Goal: Check status: Check status

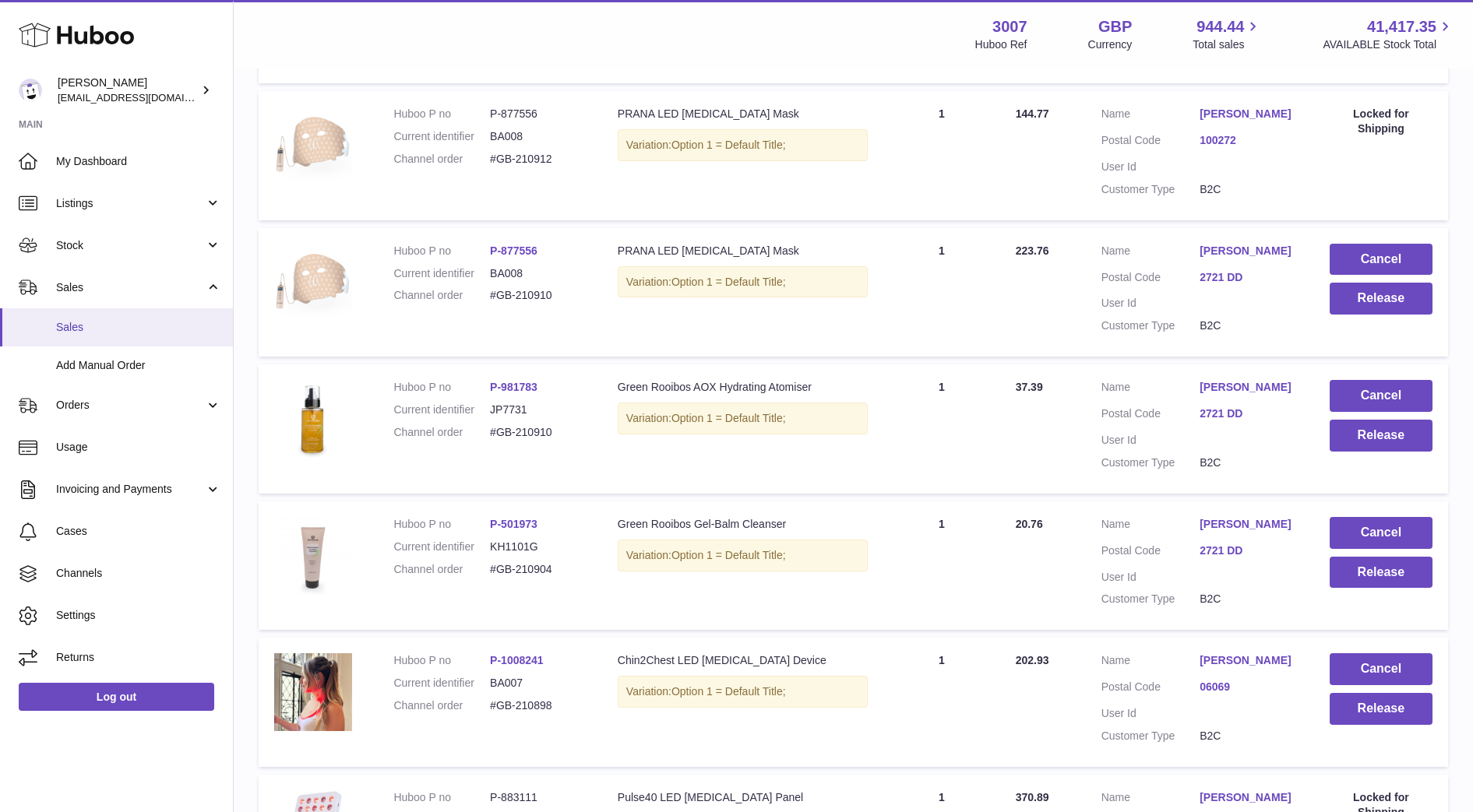
click at [80, 330] on span "Sales" at bounding box center [139, 327] width 165 height 15
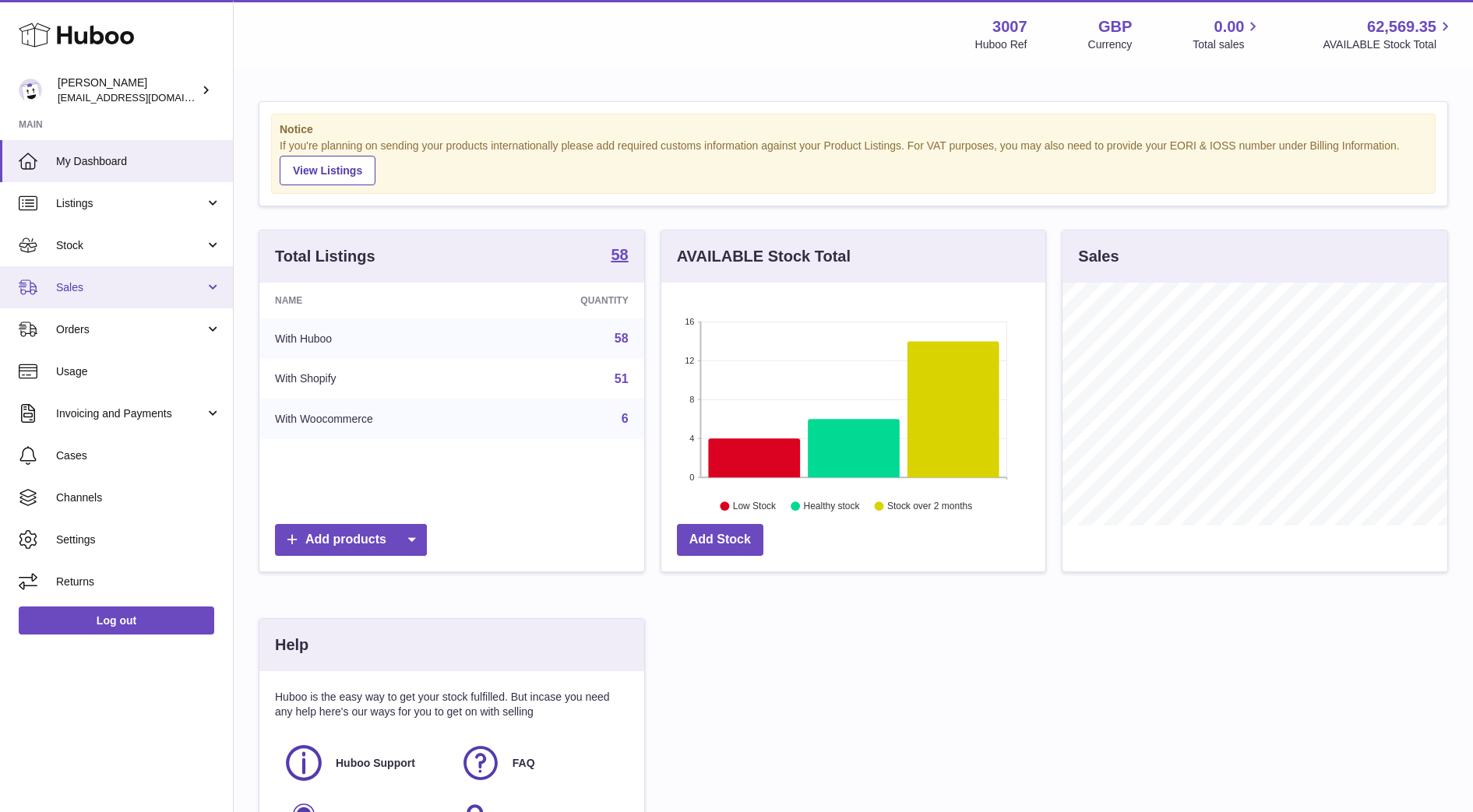
click at [80, 296] on link "Sales" at bounding box center [116, 286] width 233 height 42
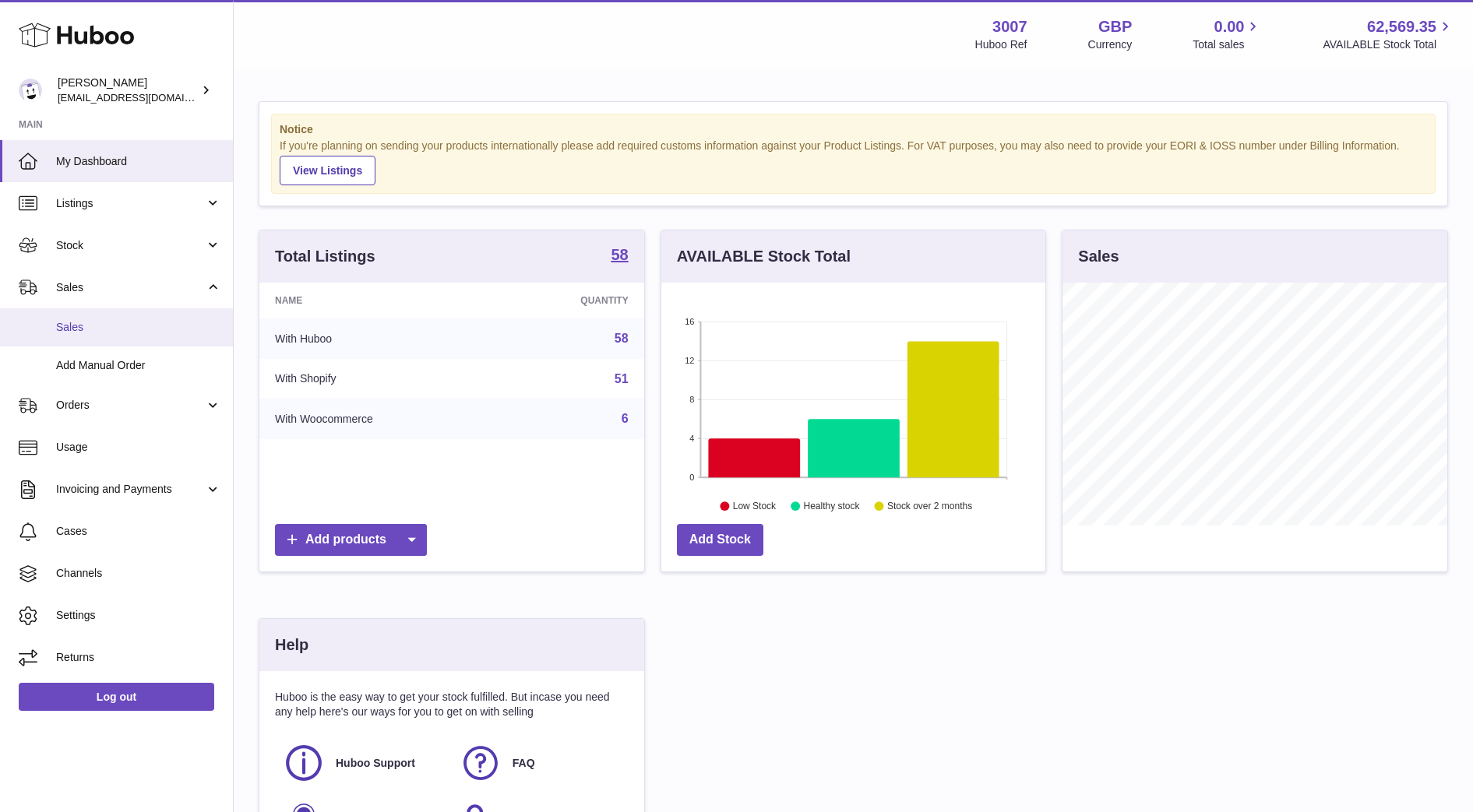
click at [87, 321] on span "Sales" at bounding box center [139, 327] width 165 height 15
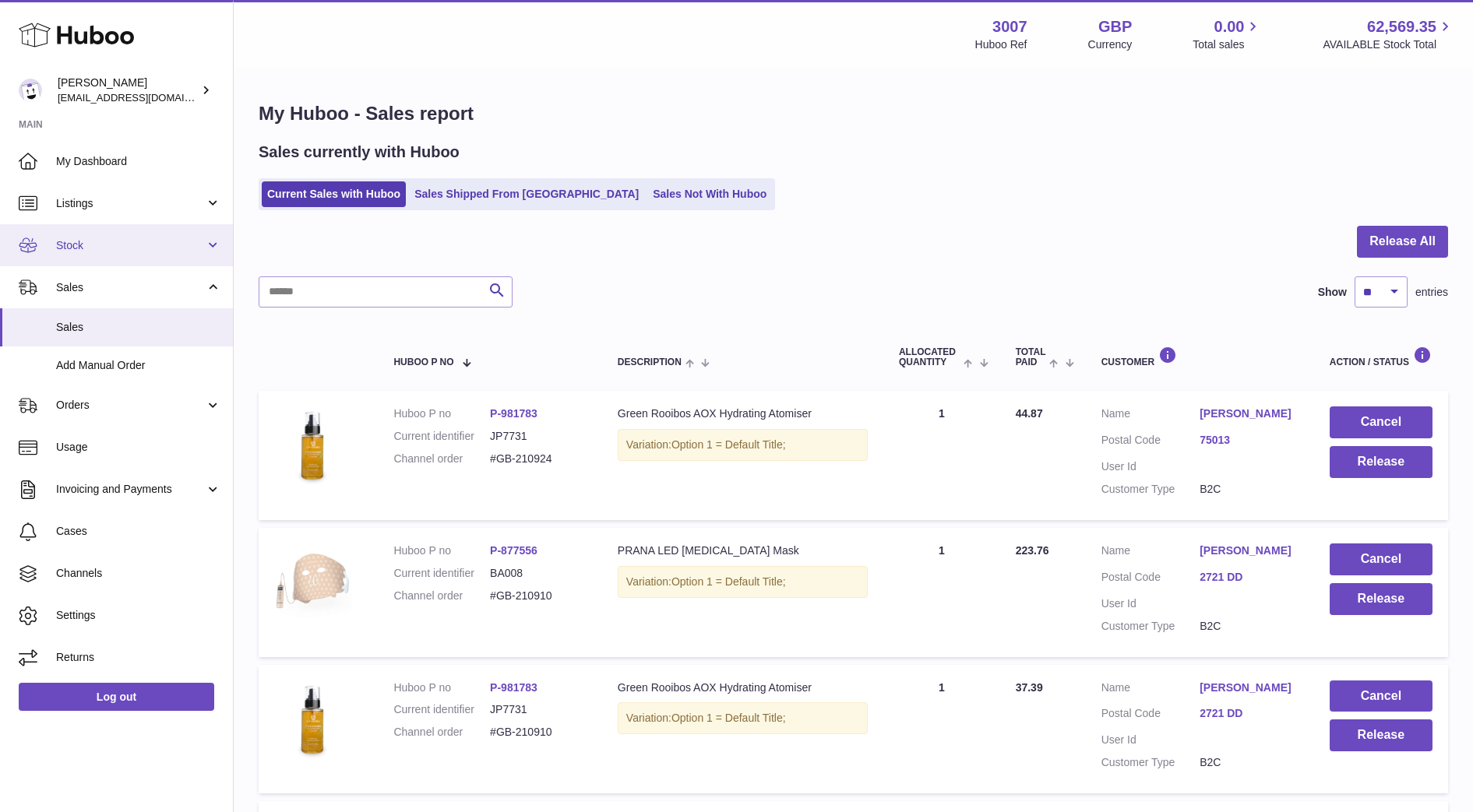
click at [118, 257] on link "Stock" at bounding box center [116, 244] width 233 height 42
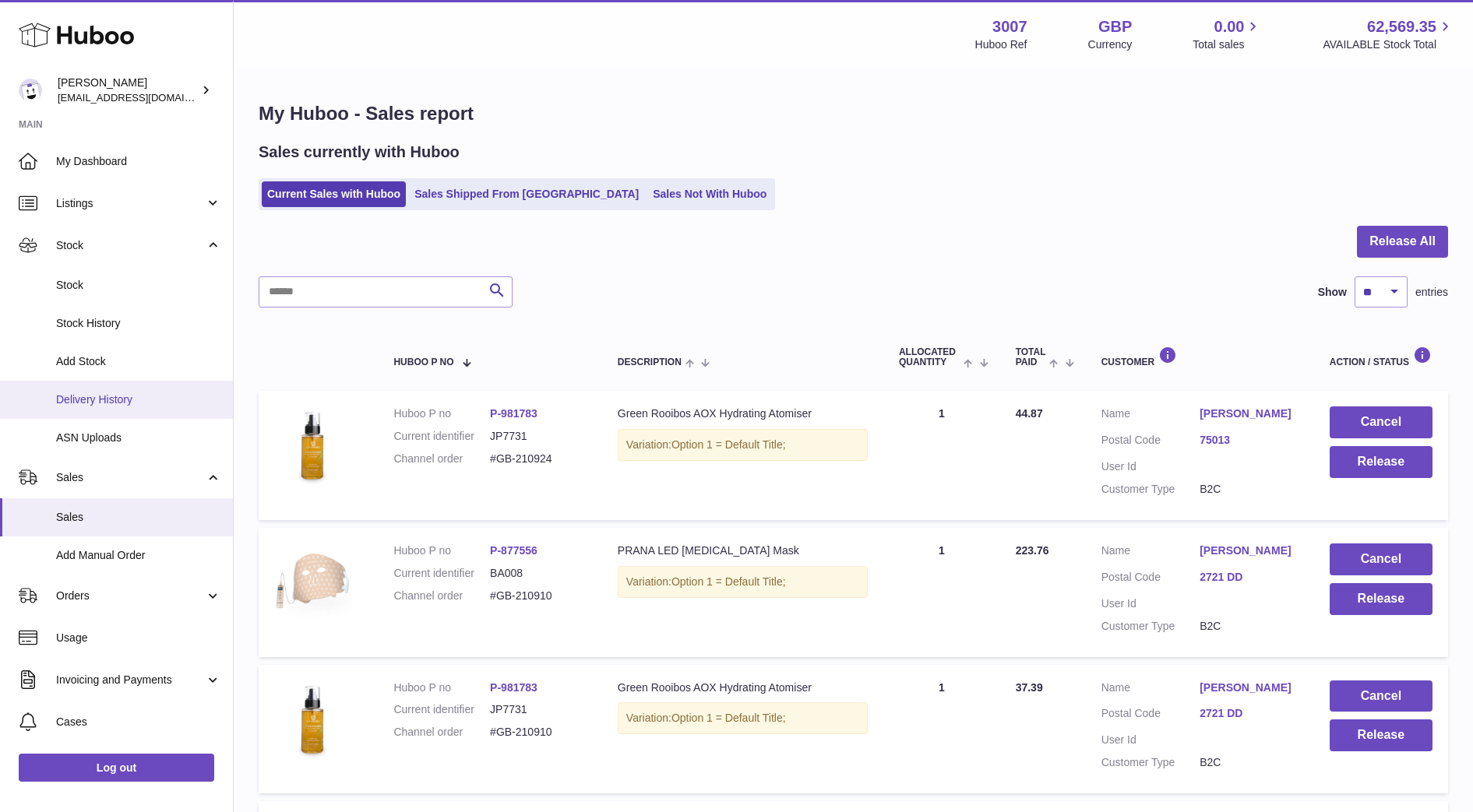
click at [98, 404] on span "Delivery History" at bounding box center [139, 399] width 165 height 15
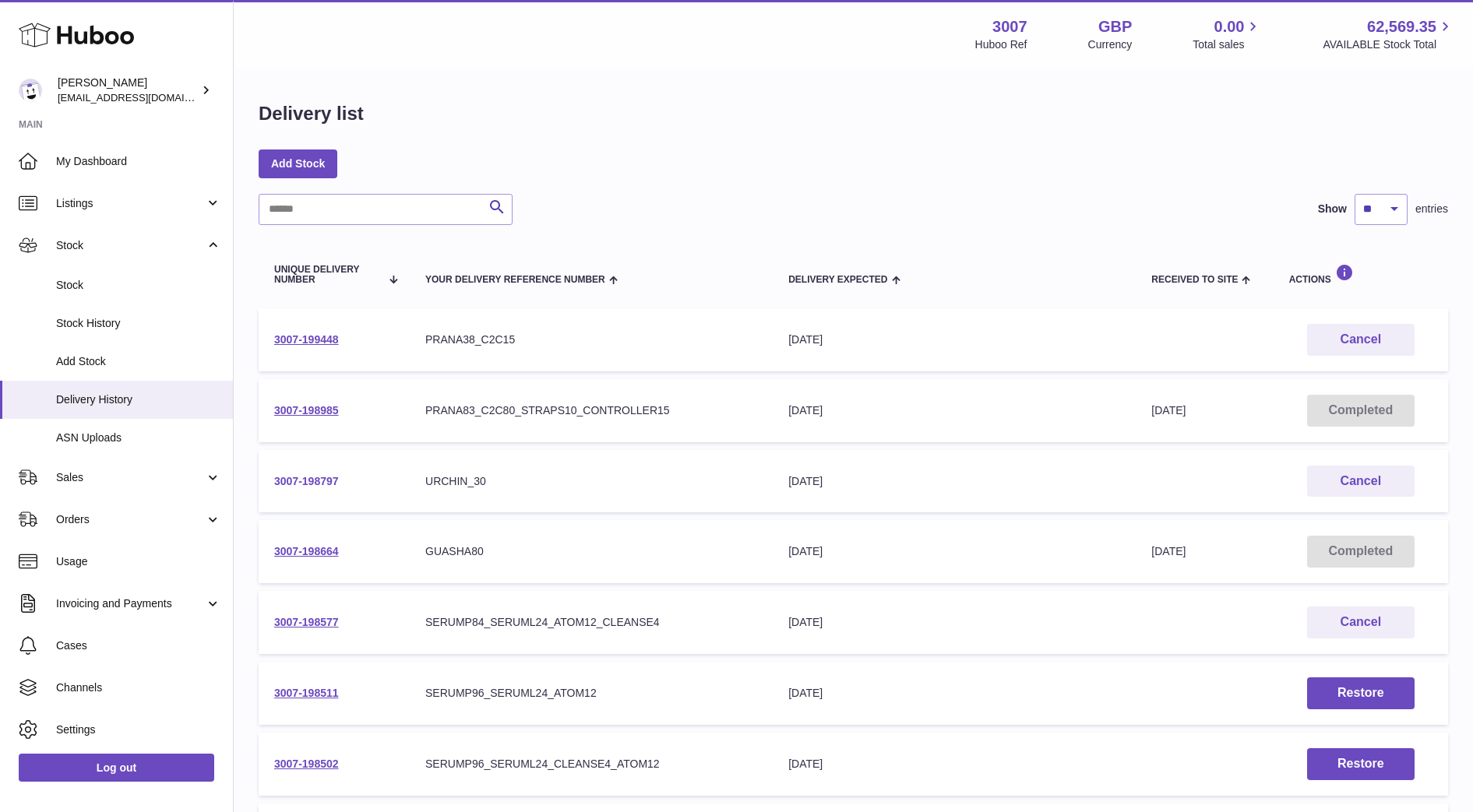
click at [326, 483] on link "3007-198797" at bounding box center [306, 482] width 64 height 13
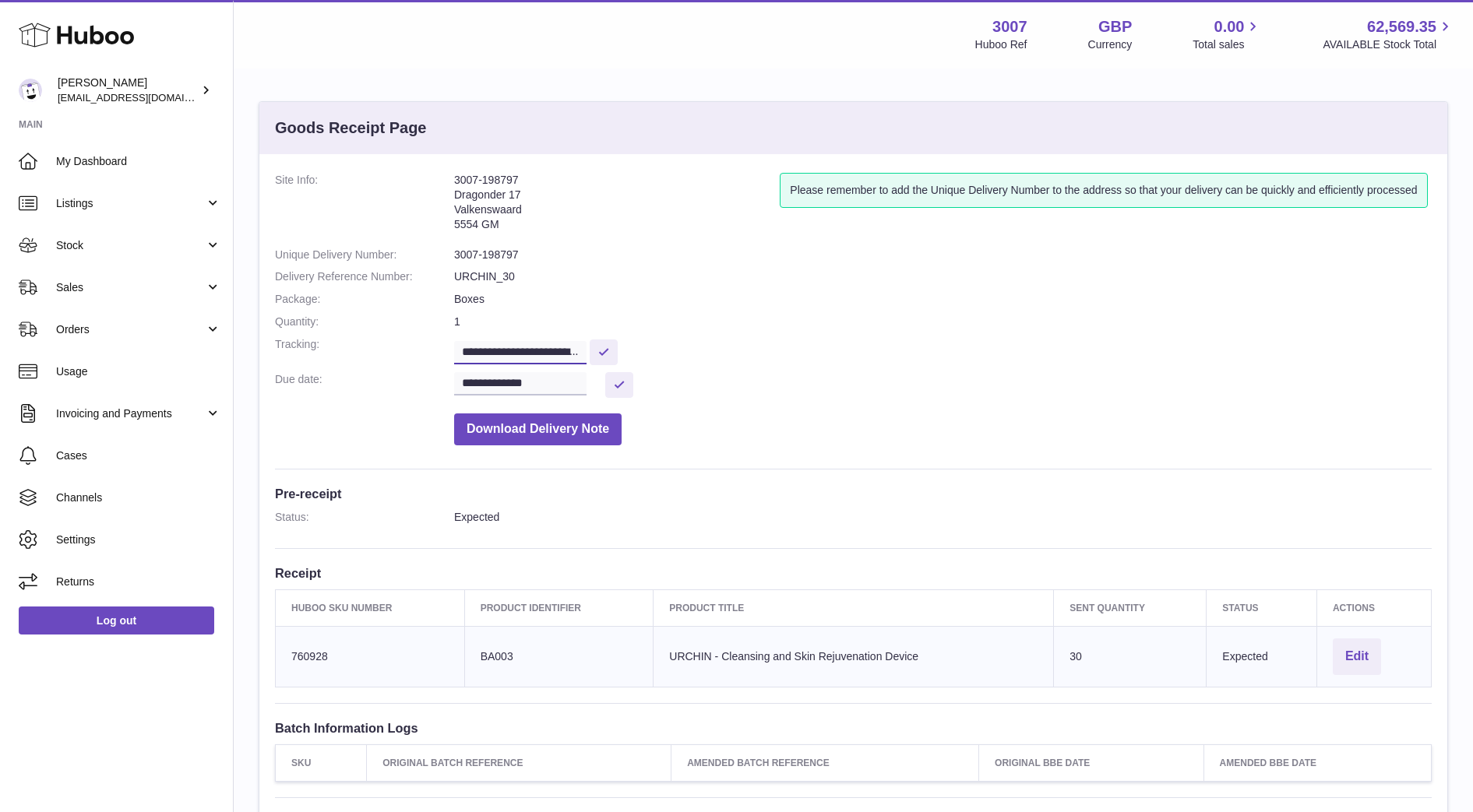
scroll to position [0, 366]
drag, startPoint x: 456, startPoint y: 341, endPoint x: 714, endPoint y: 433, distance: 273.9
click at [714, 433] on dl "**********" at bounding box center [852, 312] width 1156 height 280
click at [870, 436] on dd "Download Delivery Note" at bounding box center [942, 425] width 977 height 39
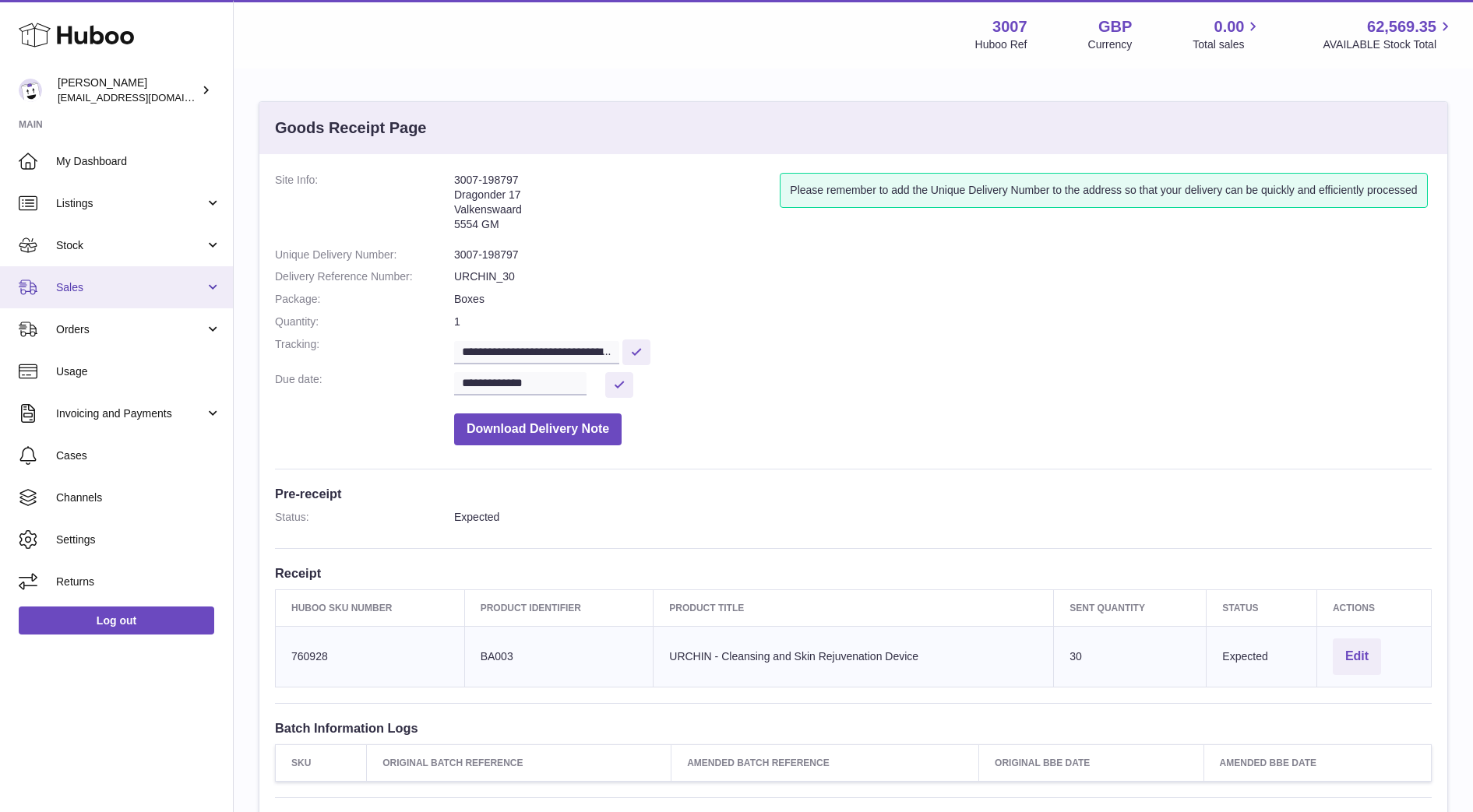
click at [120, 295] on link "Sales" at bounding box center [116, 286] width 233 height 42
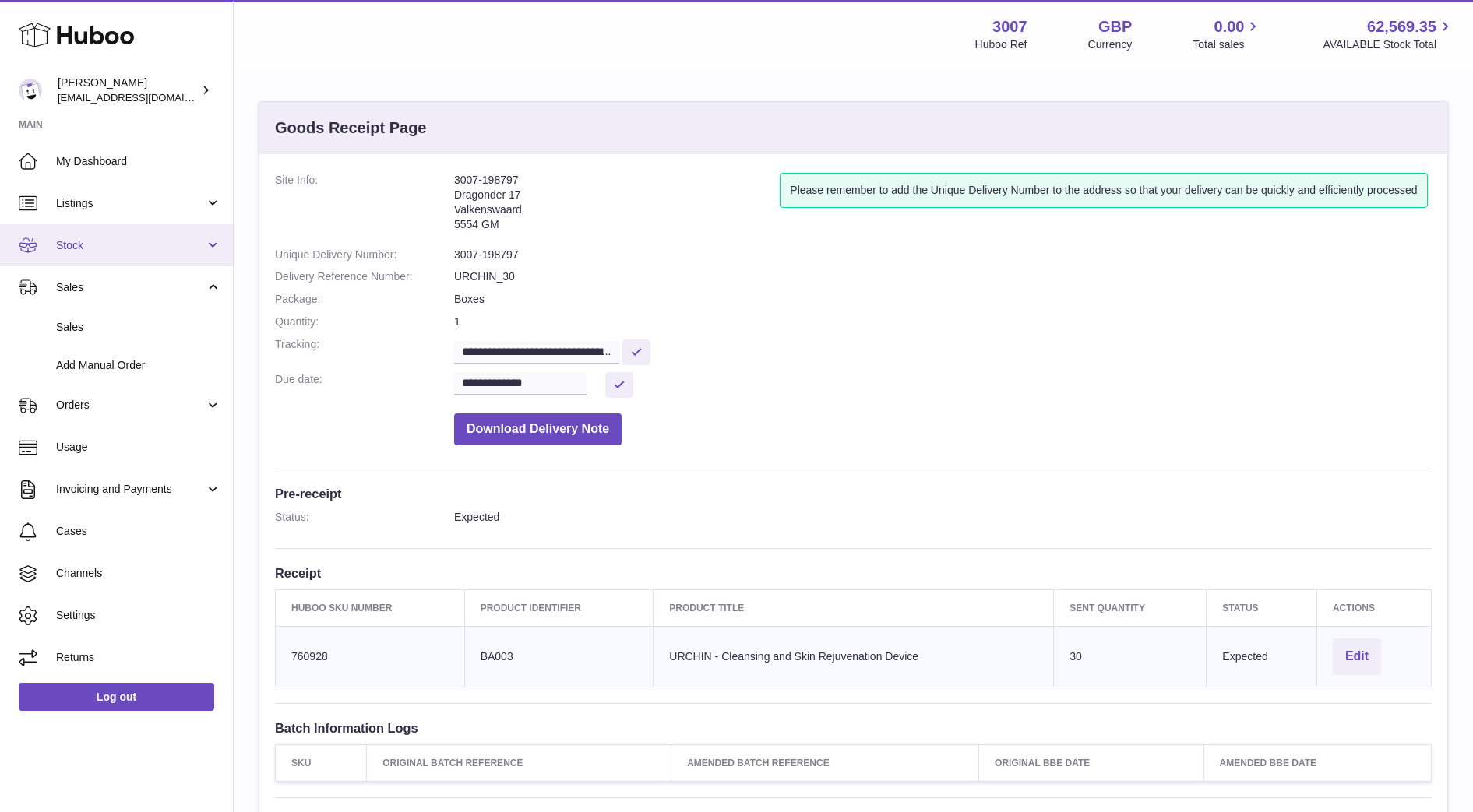
click at [98, 253] on link "Stock" at bounding box center [116, 244] width 233 height 42
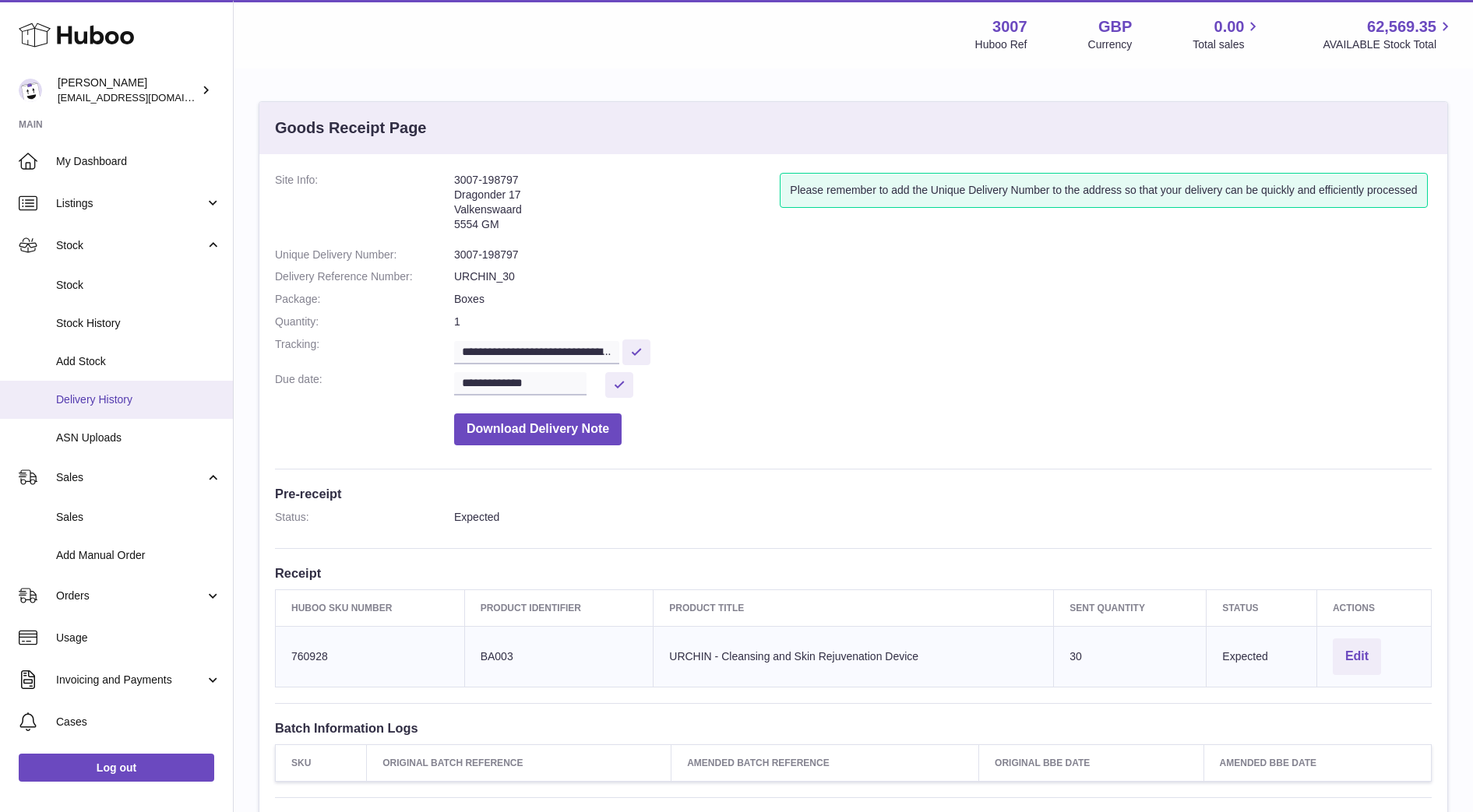
click at [89, 396] on span "Delivery History" at bounding box center [139, 399] width 165 height 15
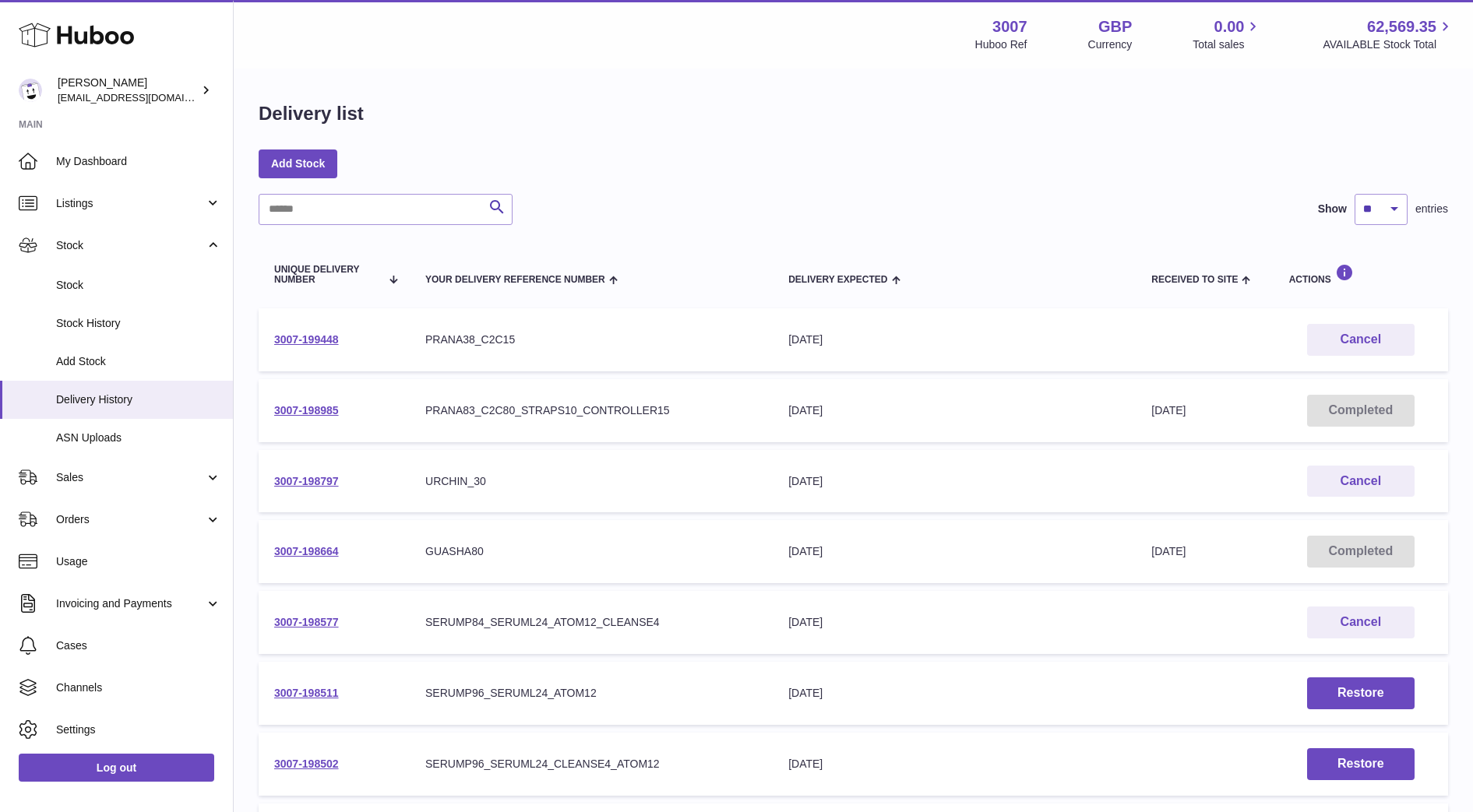
click at [340, 613] on td "3007-198577" at bounding box center [334, 622] width 151 height 63
click at [323, 622] on link "3007-198577" at bounding box center [306, 622] width 64 height 13
click at [326, 335] on link "3007-199448" at bounding box center [306, 339] width 64 height 13
click at [322, 415] on link "3007-198985" at bounding box center [306, 410] width 64 height 13
click at [56, 467] on link "Sales" at bounding box center [116, 477] width 233 height 42
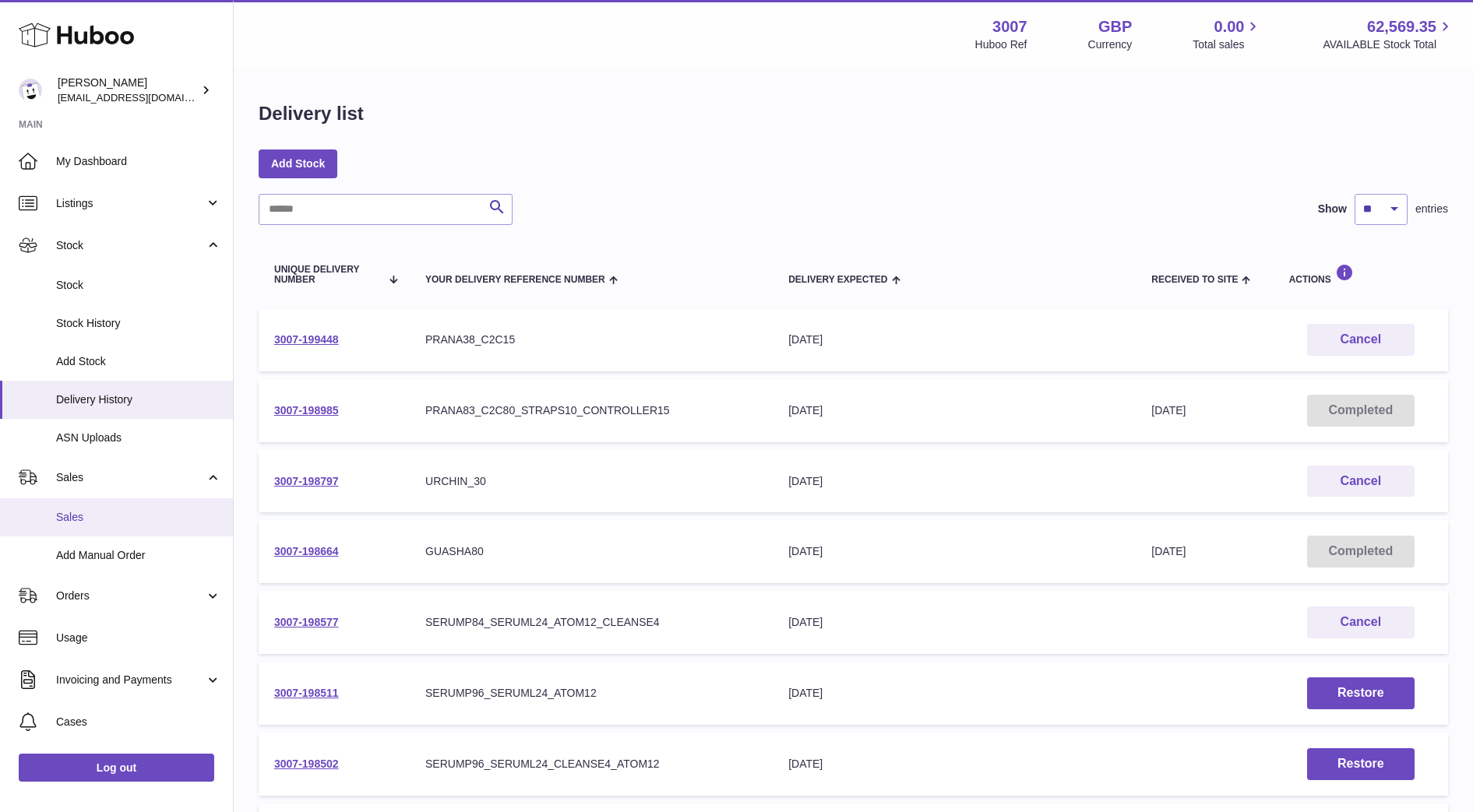
click at [77, 511] on span "Sales" at bounding box center [139, 517] width 165 height 15
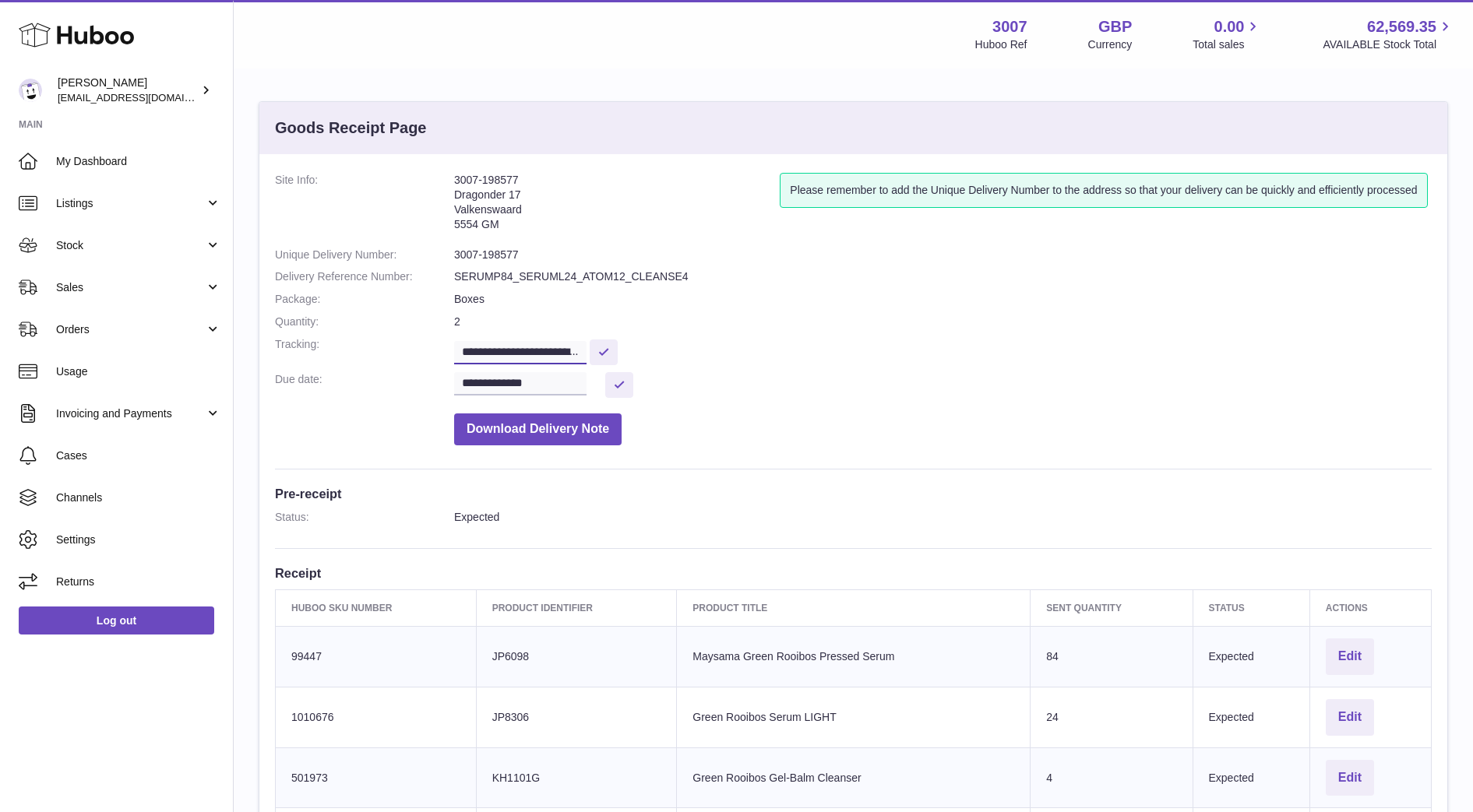
scroll to position [0, 370]
drag, startPoint x: 461, startPoint y: 354, endPoint x: 674, endPoint y: 350, distance: 213.0
click at [674, 350] on dd "**********" at bounding box center [942, 351] width 977 height 27
type input "**********"
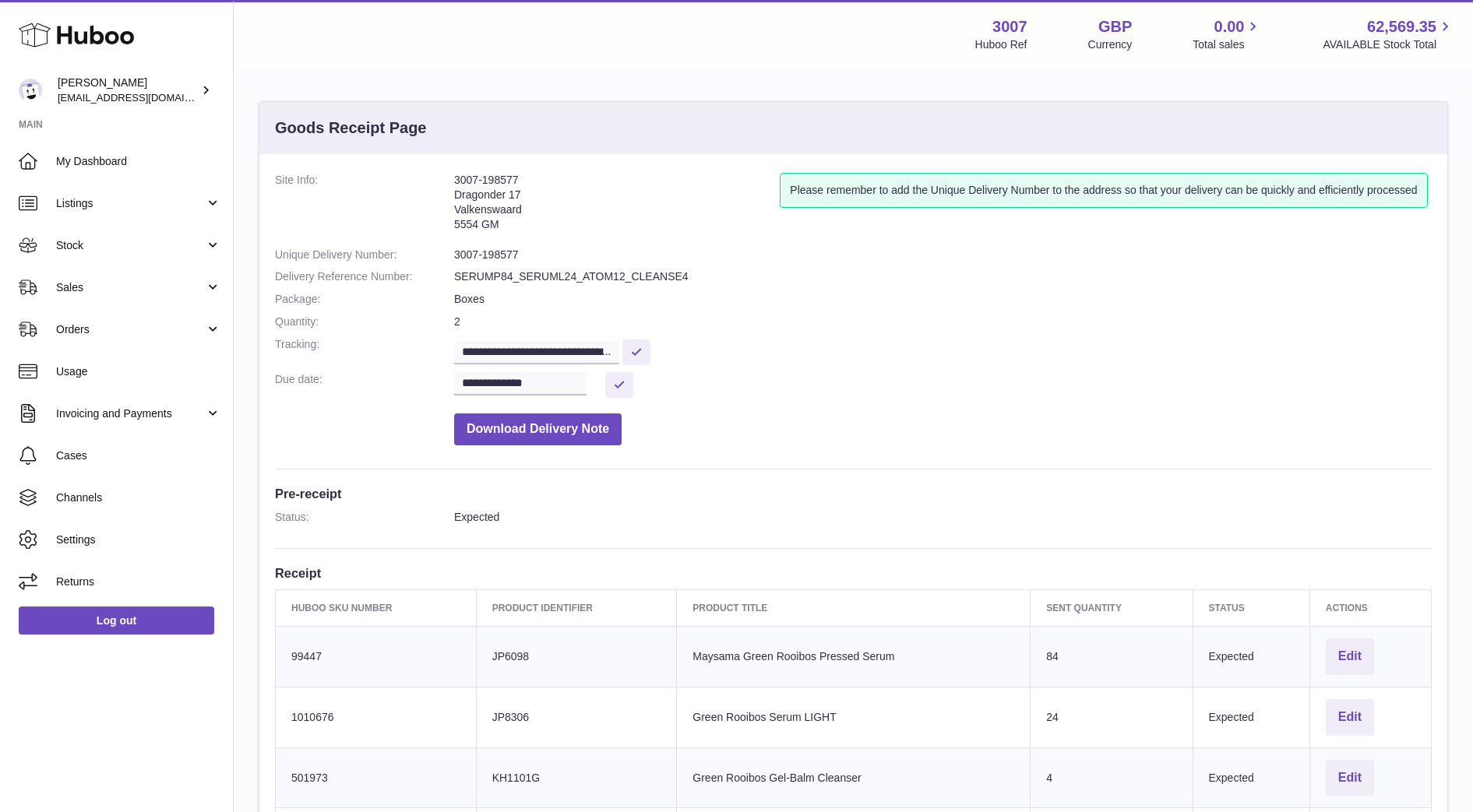
click at [767, 268] on dl "**********" at bounding box center [852, 312] width 1156 height 280
drag, startPoint x: 458, startPoint y: 349, endPoint x: 691, endPoint y: 334, distance: 233.5
click at [691, 334] on dl "**********" at bounding box center [852, 312] width 1156 height 280
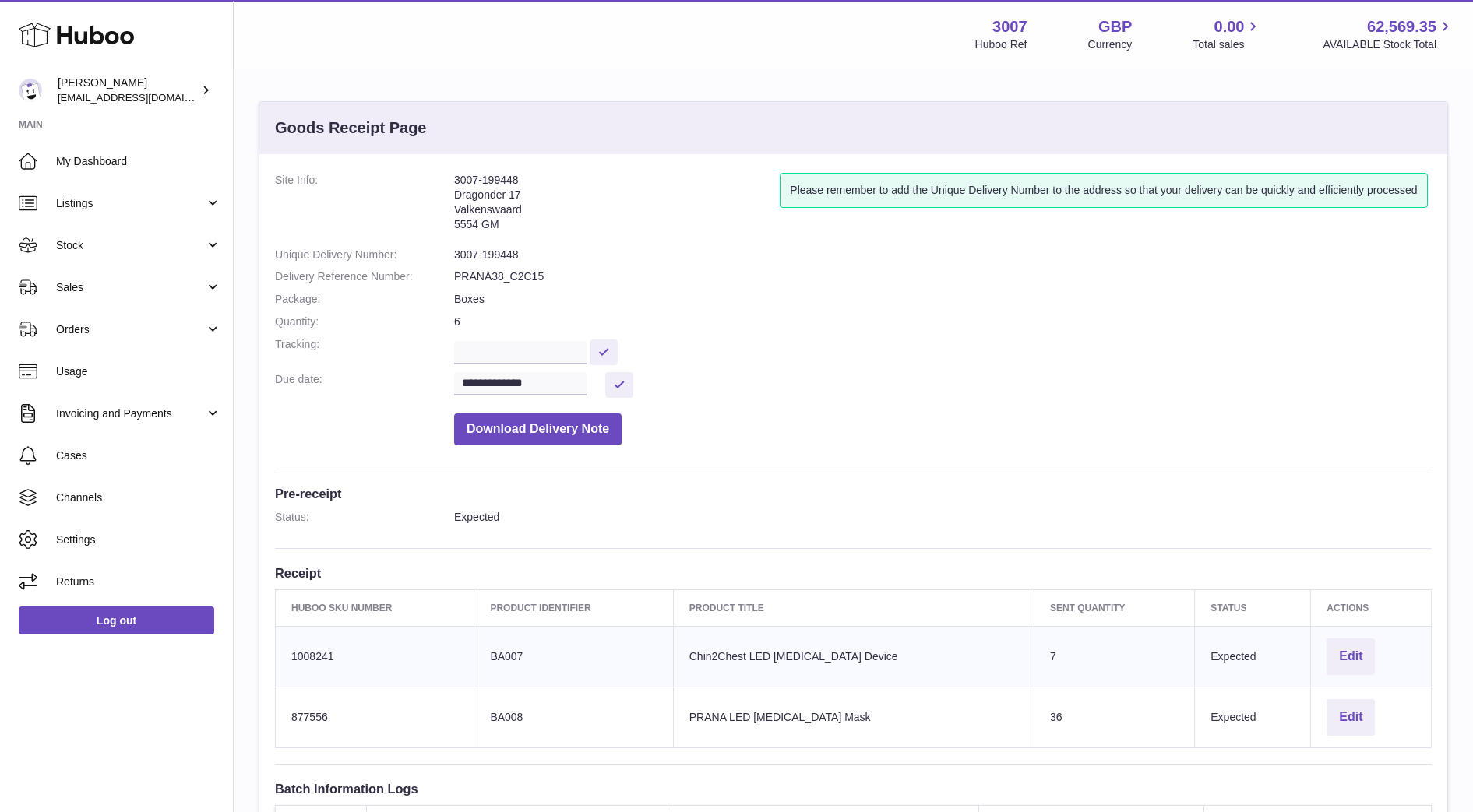
drag, startPoint x: 0, startPoint y: 0, endPoint x: 1151, endPoint y: 440, distance: 1232.2
click at [1151, 440] on dd "Download Delivery Note" at bounding box center [942, 425] width 977 height 39
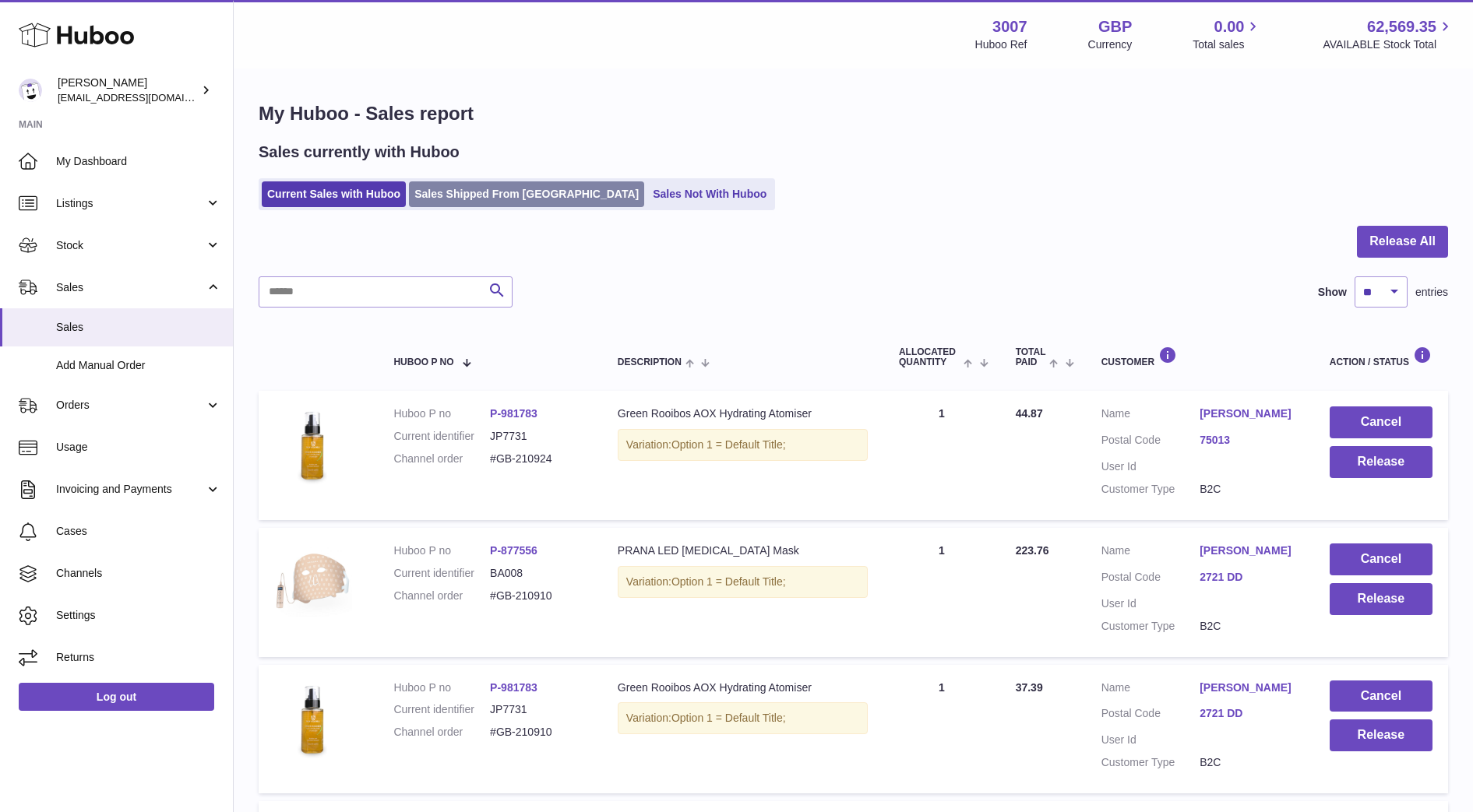
click at [482, 206] on link "Sales Shipped From [GEOGRAPHIC_DATA]" at bounding box center [527, 194] width 236 height 26
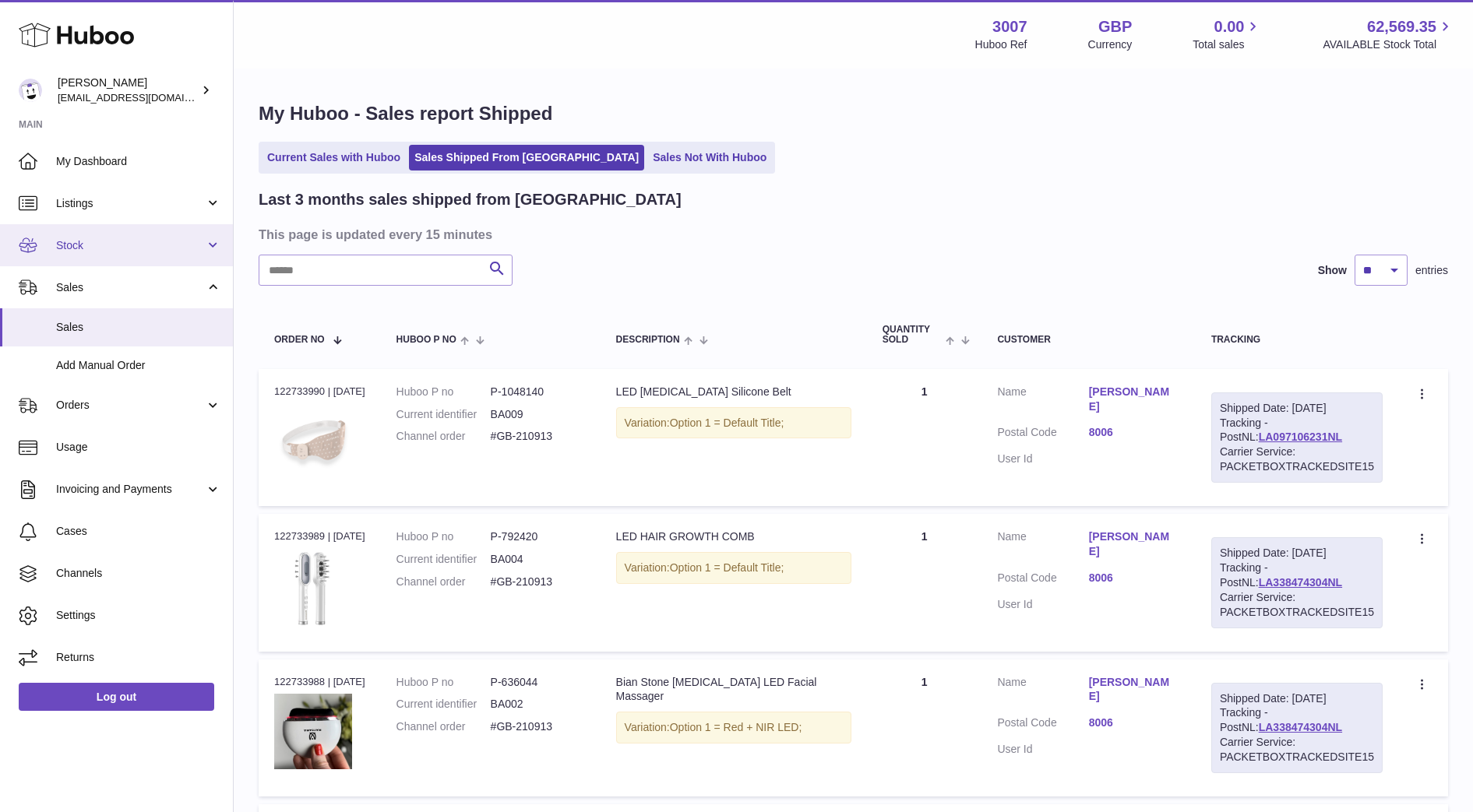
click at [77, 231] on link "Stock" at bounding box center [116, 244] width 233 height 42
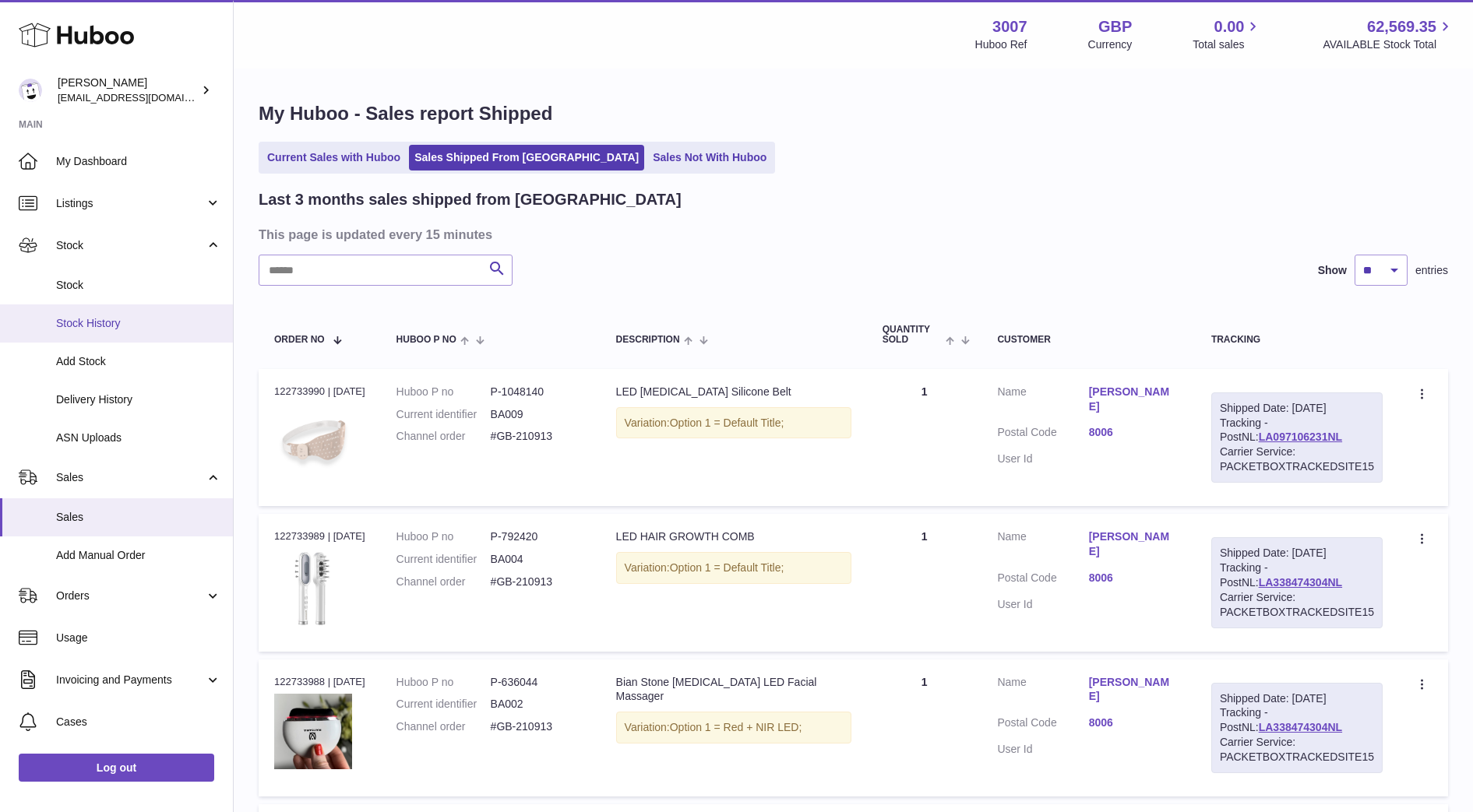
click at [102, 323] on span "Stock History" at bounding box center [139, 323] width 165 height 15
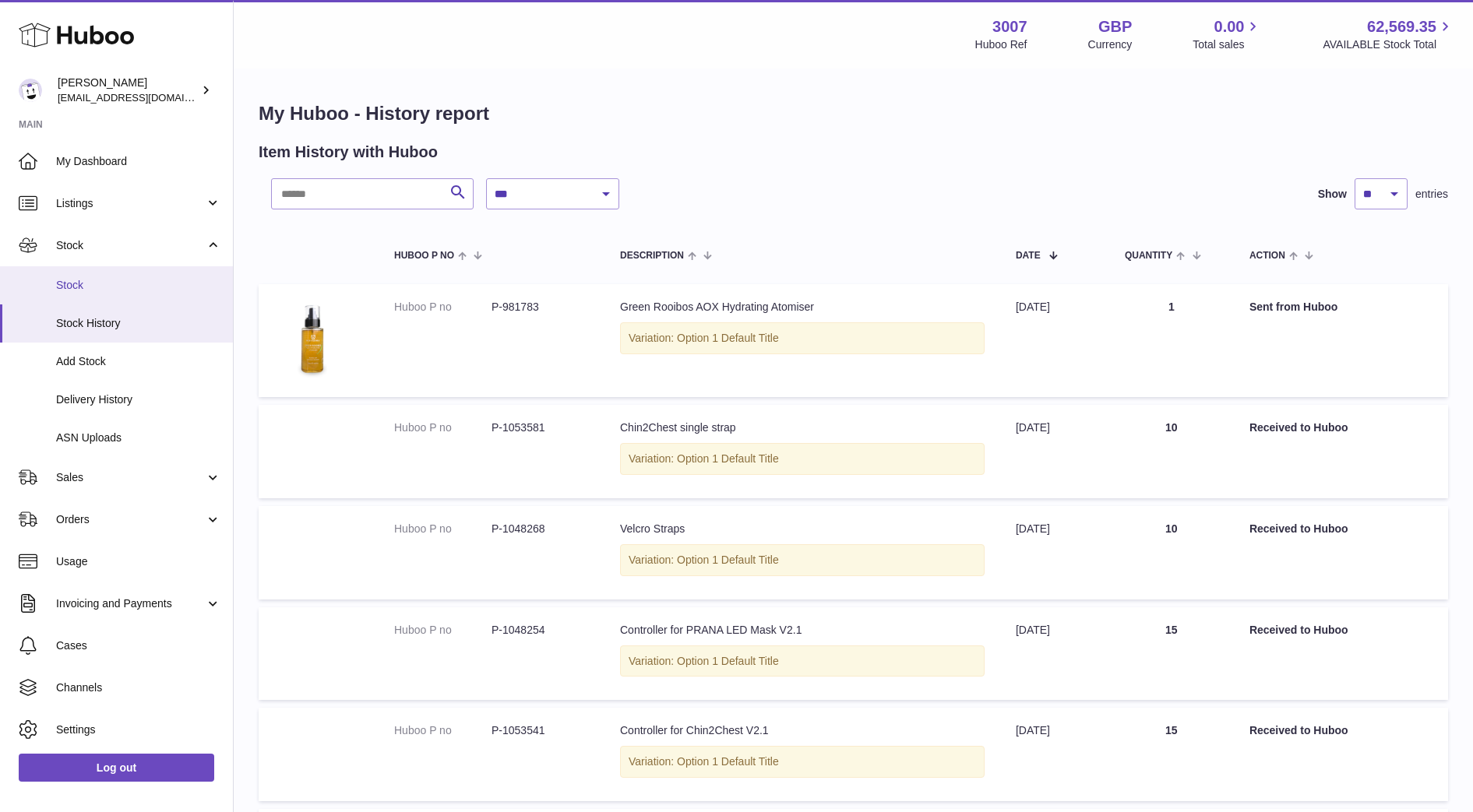
click at [98, 289] on span "Stock" at bounding box center [139, 285] width 165 height 15
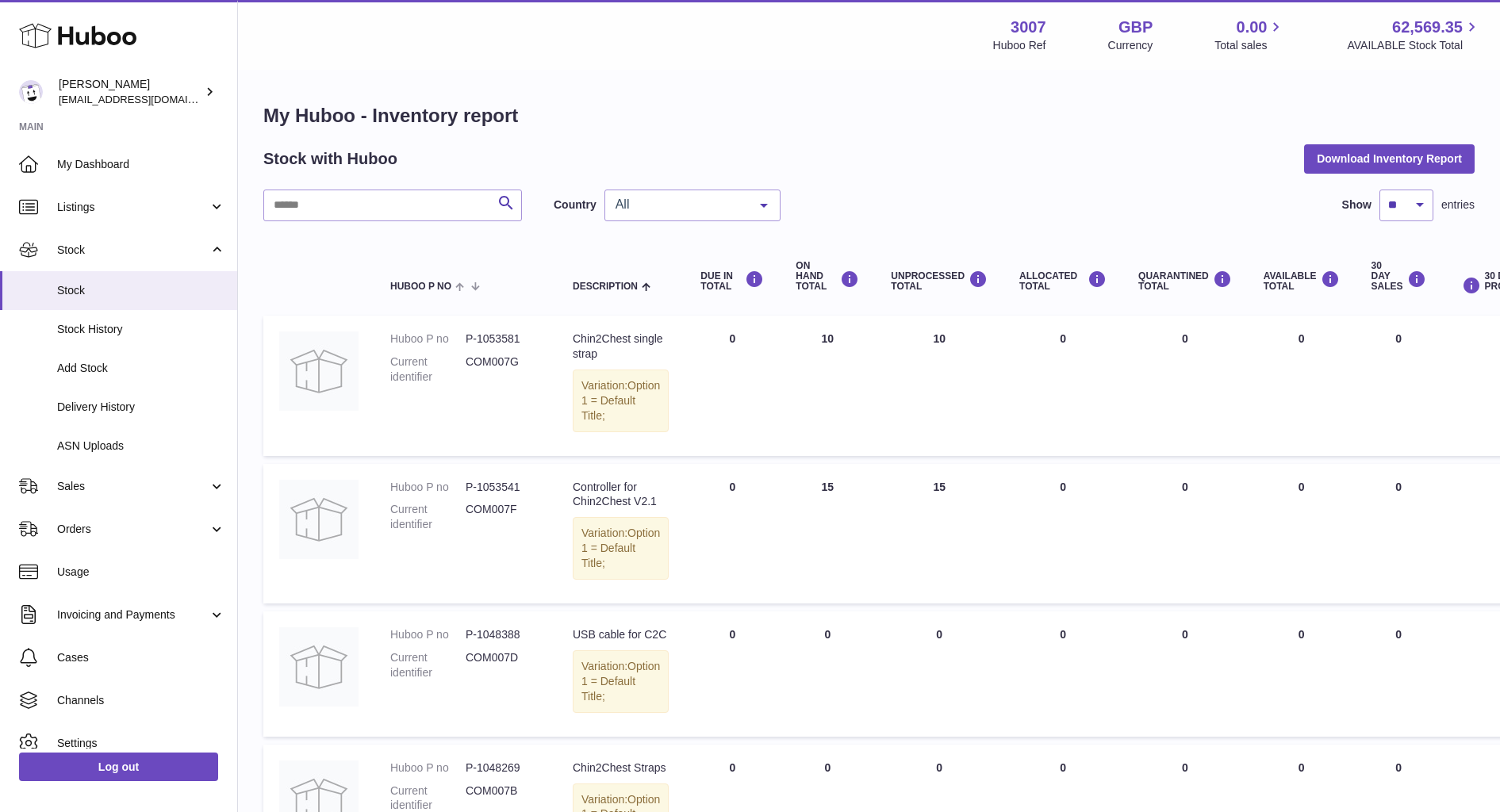
click at [745, 202] on span "All" at bounding box center [680, 204] width 137 height 15
click at [730, 297] on span "NL" at bounding box center [692, 300] width 174 height 32
click at [112, 487] on span "Sales" at bounding box center [133, 486] width 151 height 15
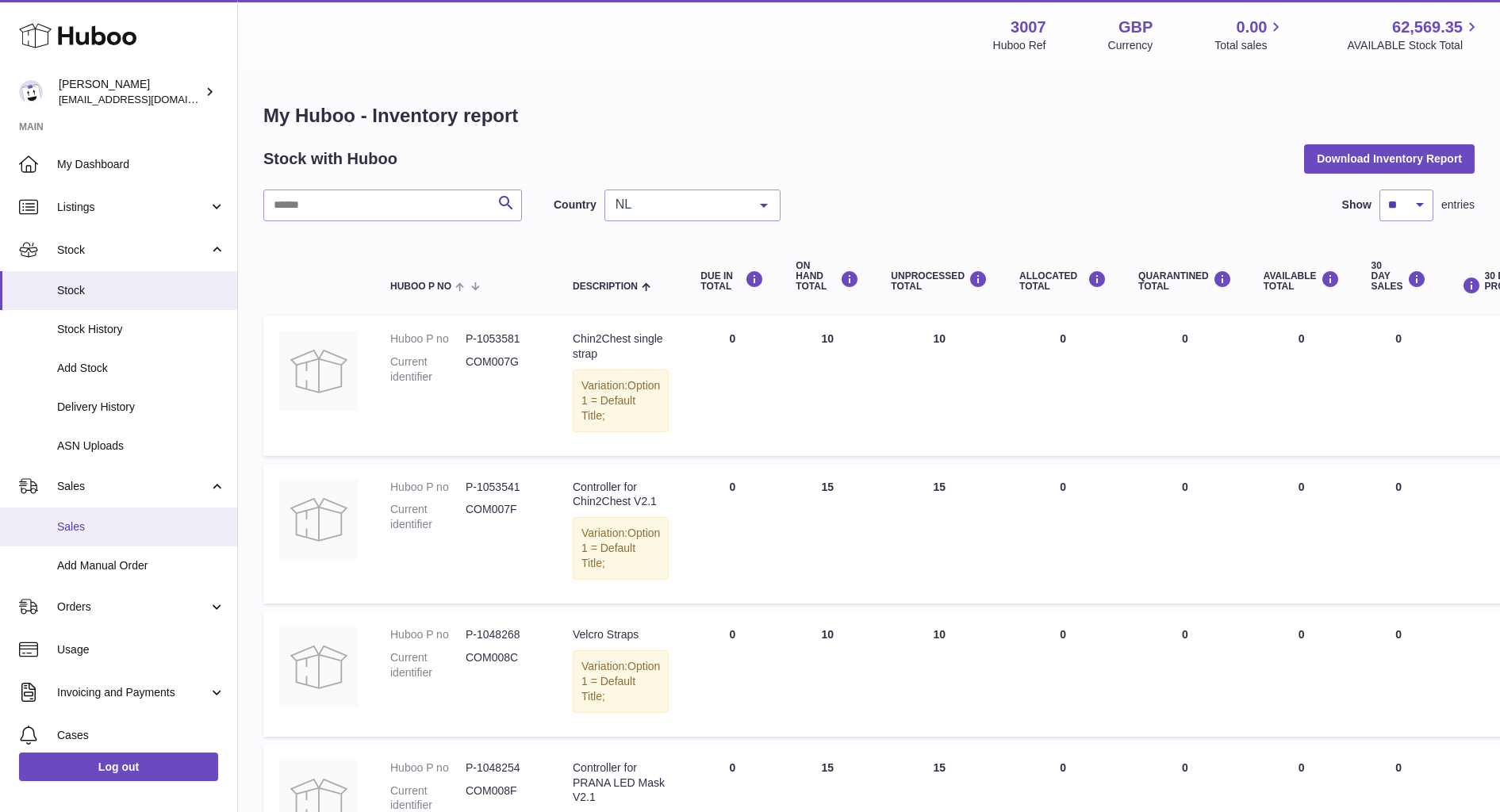
click at [107, 532] on span "Sales" at bounding box center [141, 527] width 168 height 15
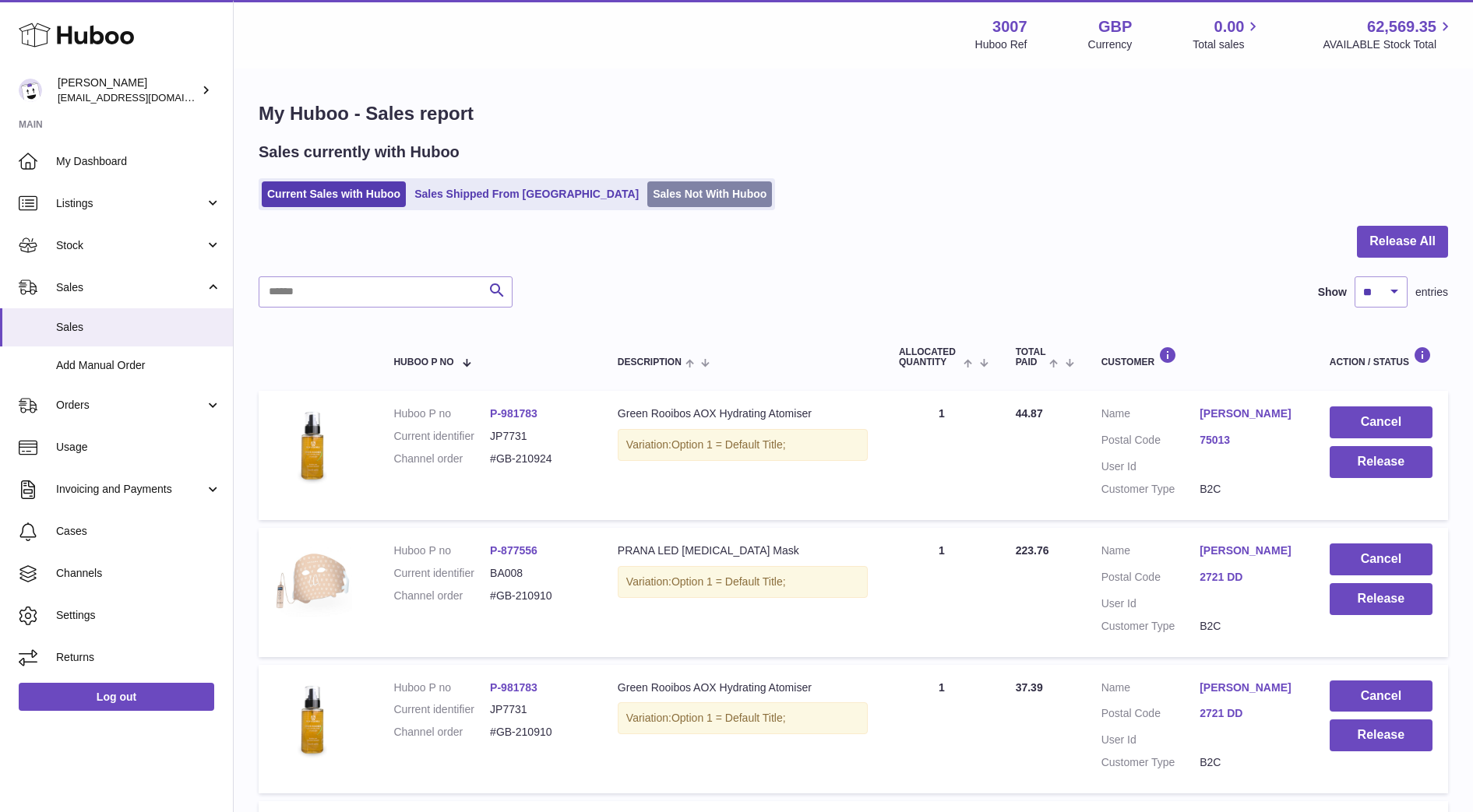
click at [647, 192] on link "Sales Not With Huboo" at bounding box center [709, 194] width 124 height 26
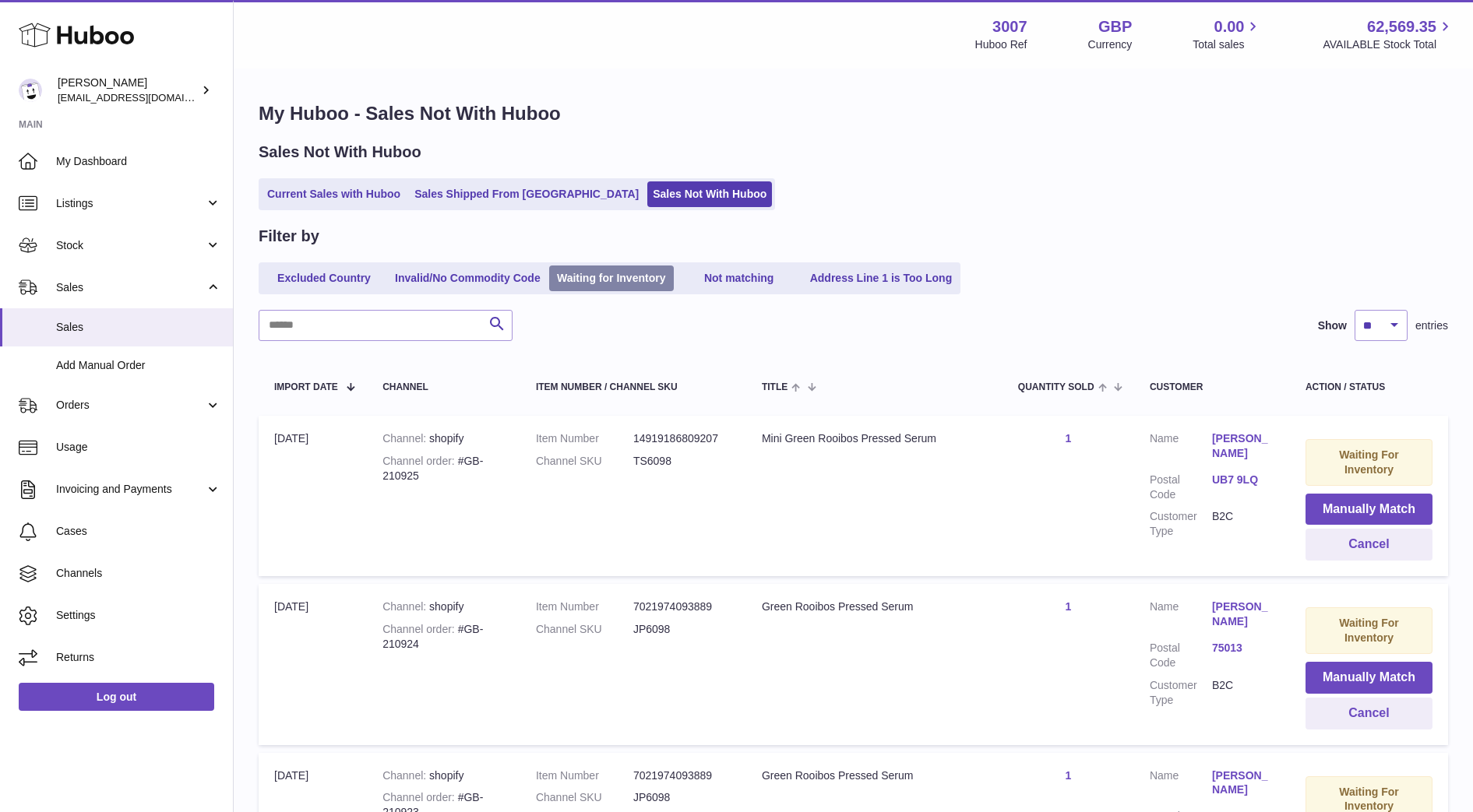
click at [627, 283] on link "Waiting for Inventory" at bounding box center [611, 278] width 124 height 26
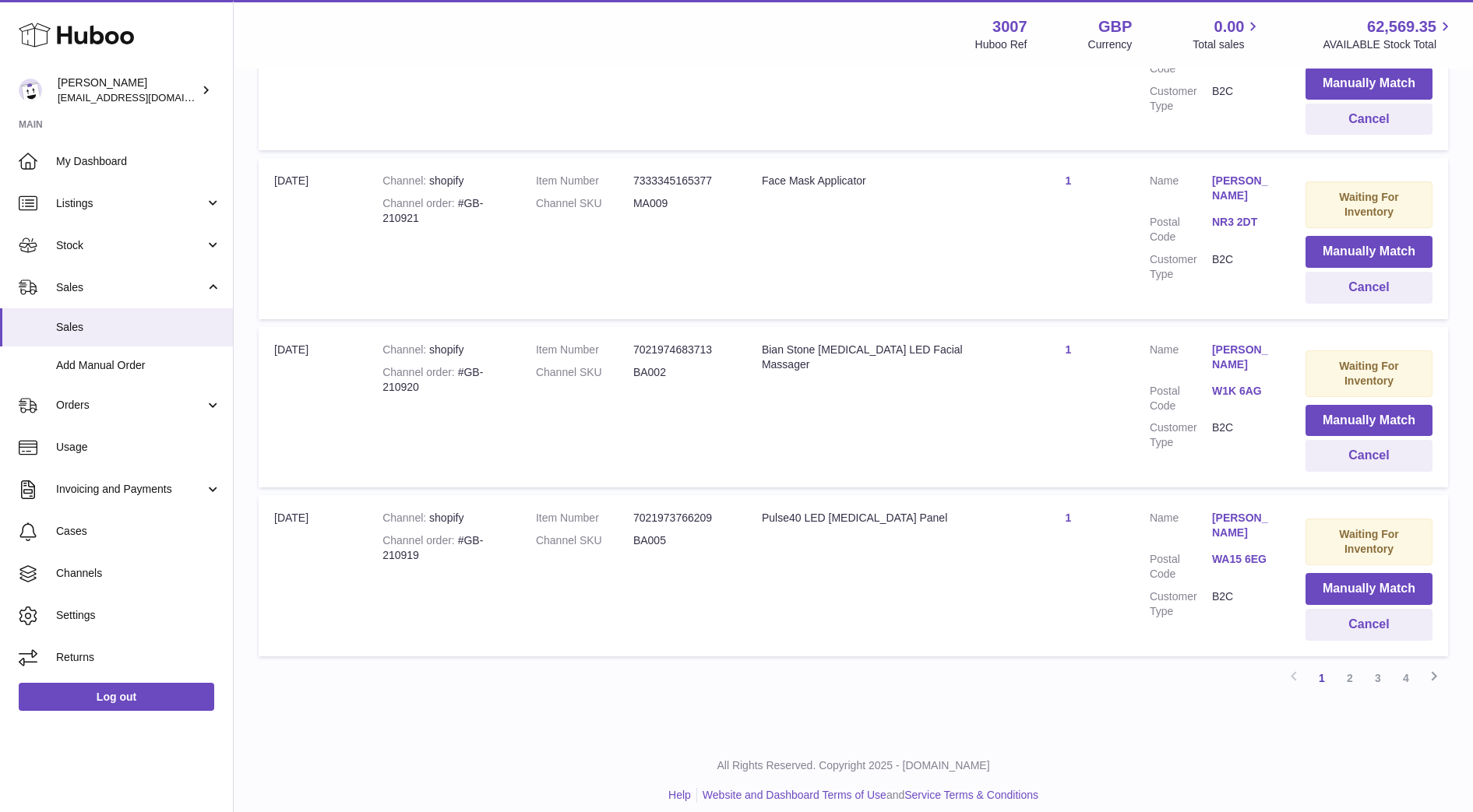
scroll to position [1434, 0]
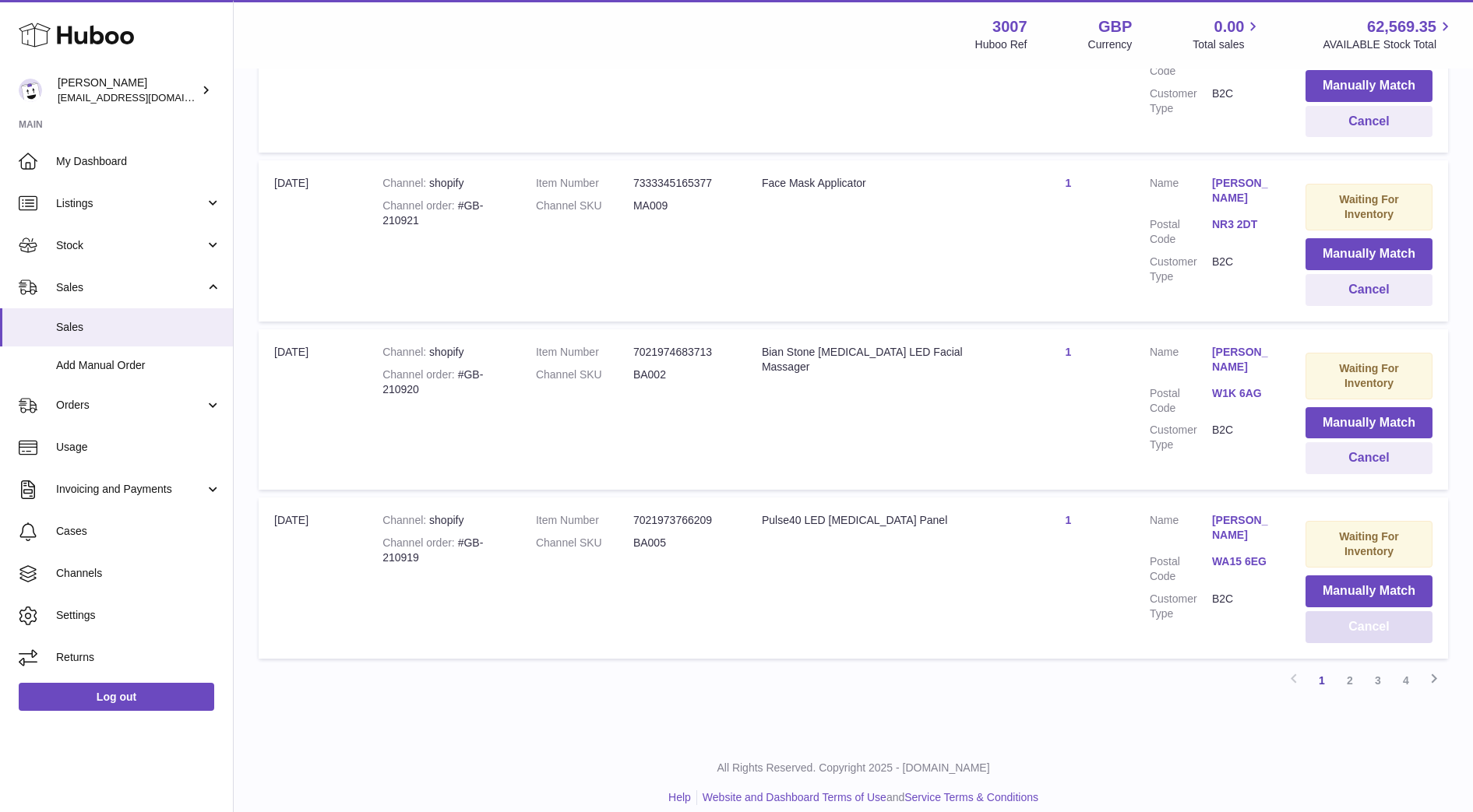
click at [1350, 631] on button "Cancel" at bounding box center [1369, 628] width 127 height 32
click at [1240, 390] on link "NR3 2DT" at bounding box center [1243, 393] width 63 height 15
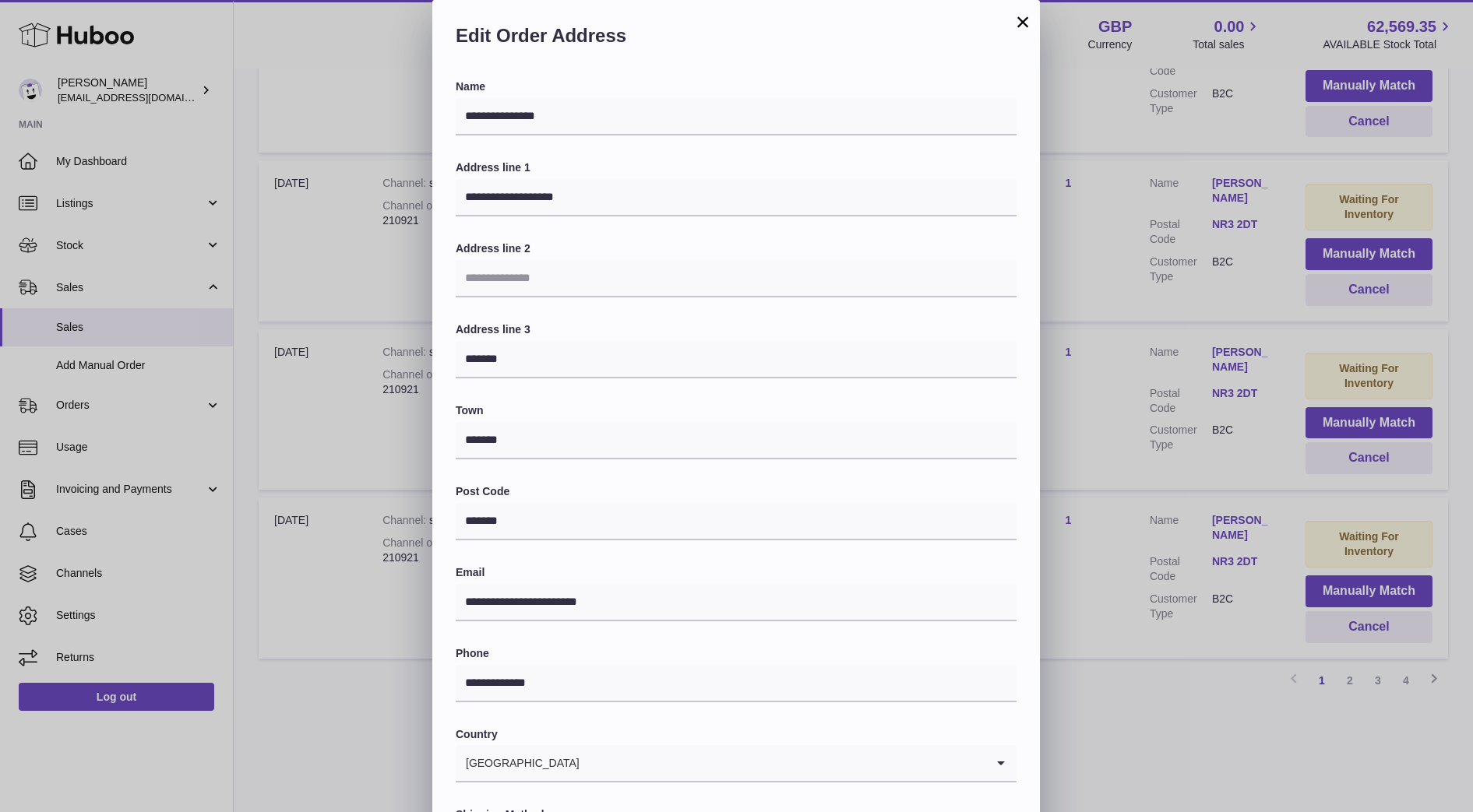
click at [1191, 390] on div "**********" at bounding box center [736, 467] width 1473 height 935
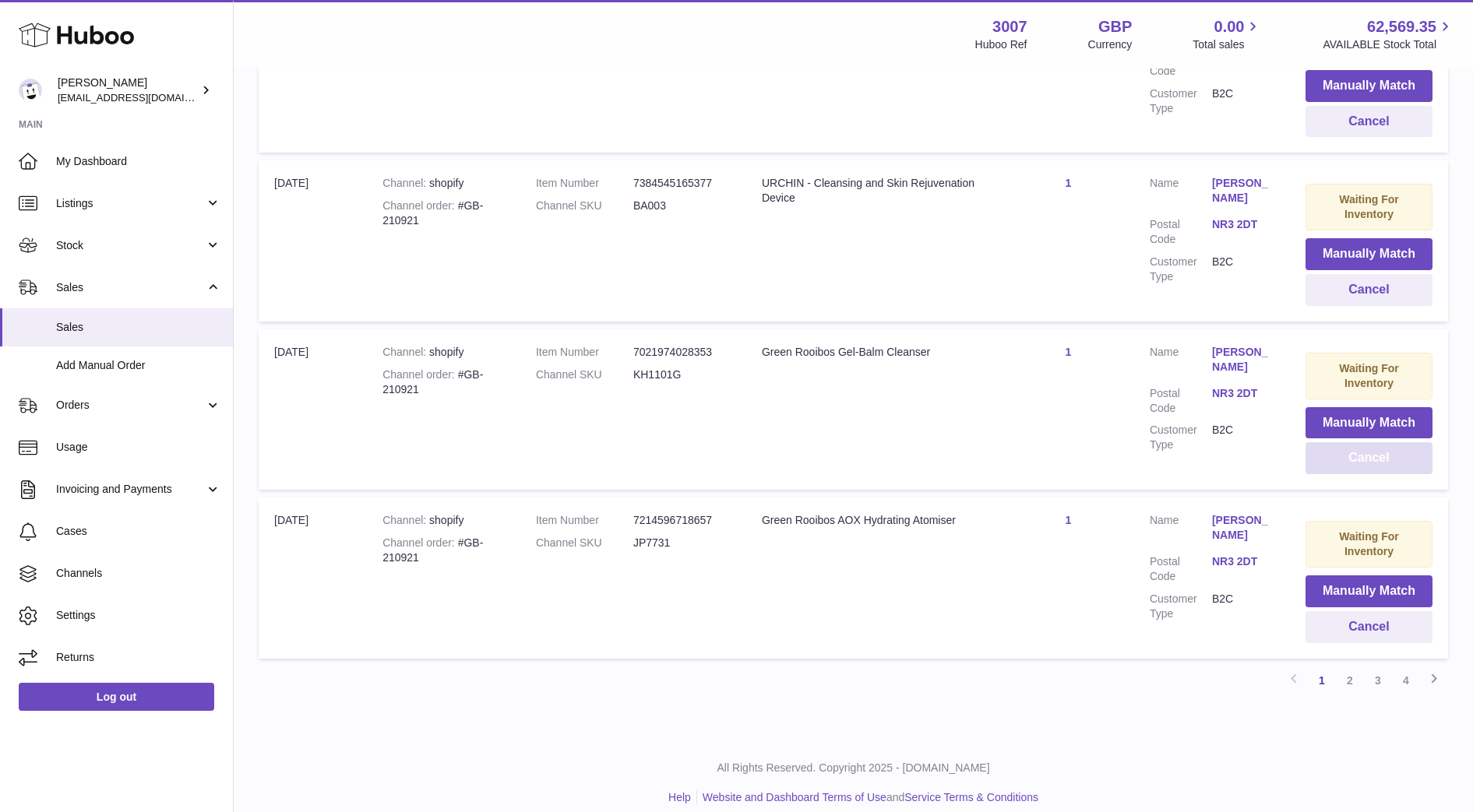
click at [1336, 456] on button "Cancel" at bounding box center [1369, 458] width 127 height 32
click at [1353, 463] on button "Cancel" at bounding box center [1369, 458] width 127 height 32
click at [1342, 290] on button "Cancel" at bounding box center [1369, 290] width 127 height 32
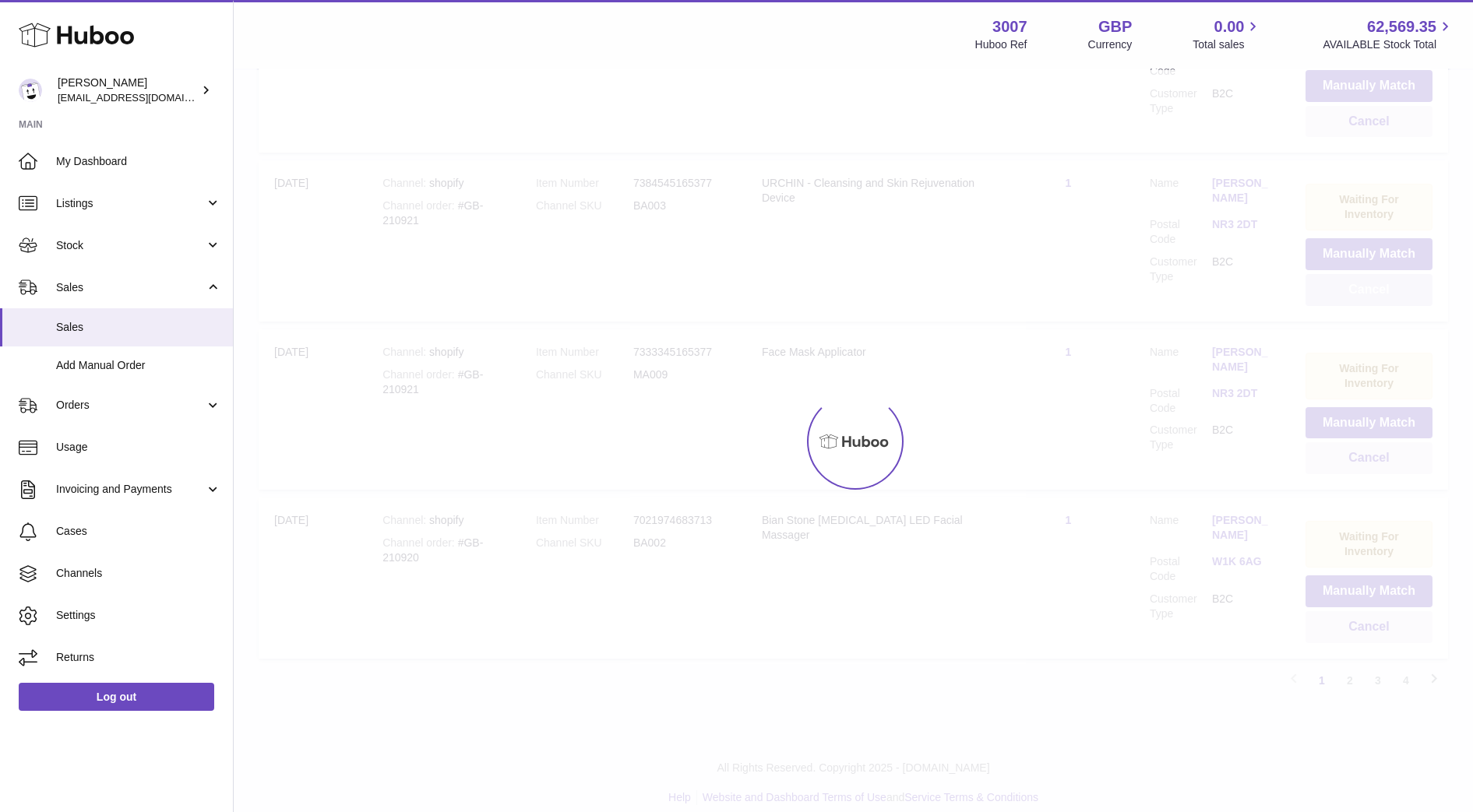
scroll to position [1345, 0]
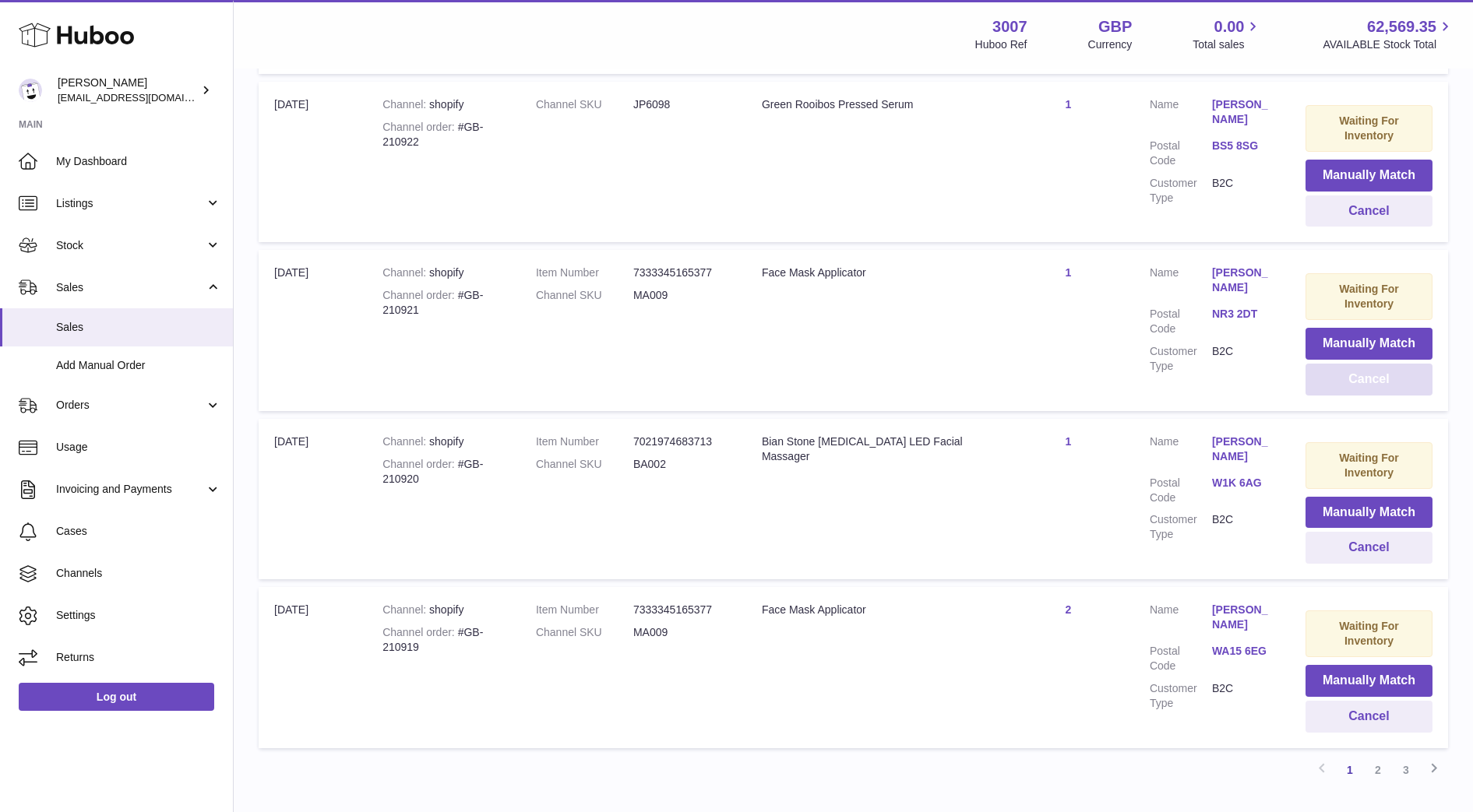
click at [1342, 363] on button "Cancel" at bounding box center [1369, 380] width 127 height 32
click at [1323, 532] on button "Cancel" at bounding box center [1369, 548] width 127 height 32
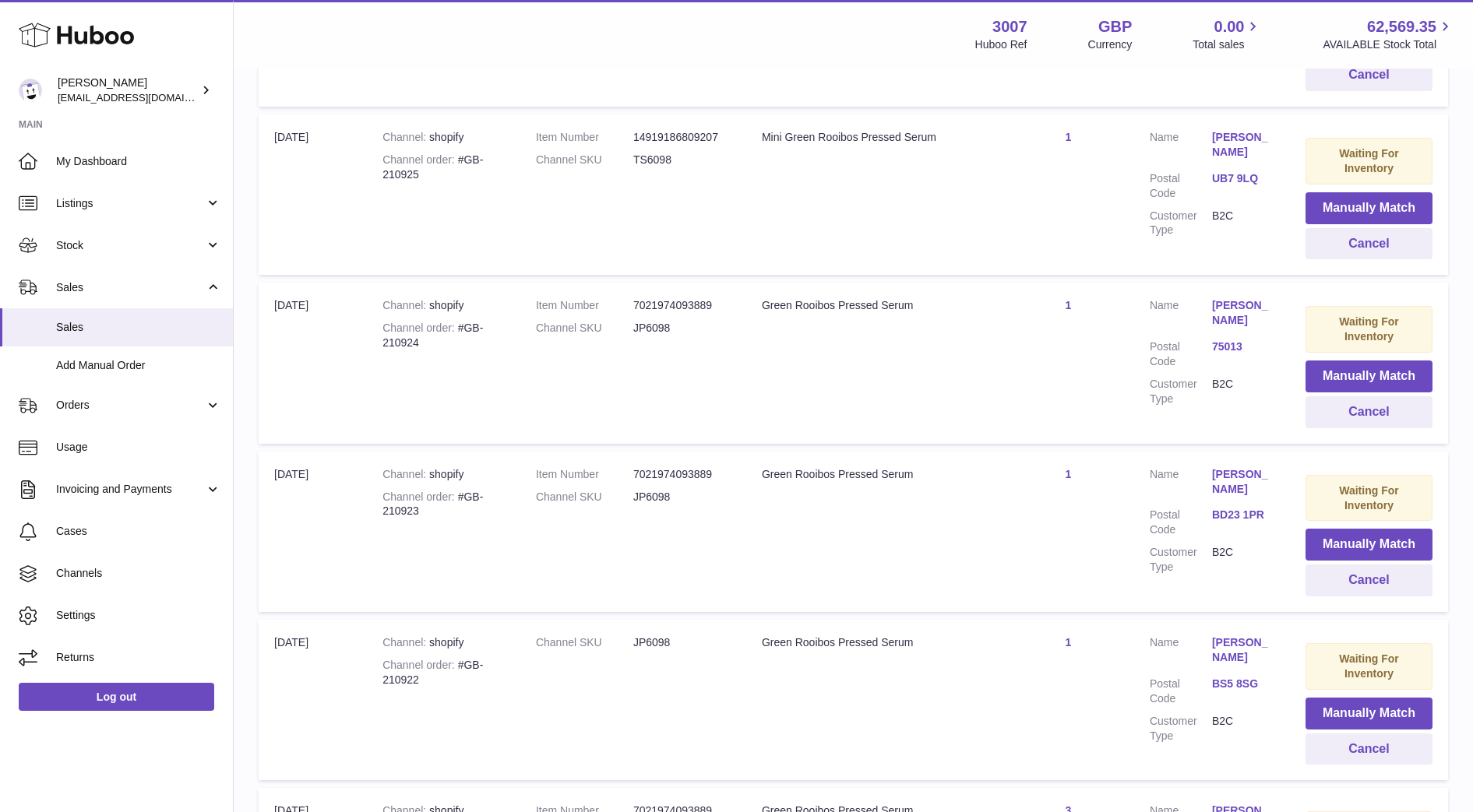
scroll to position [835, 0]
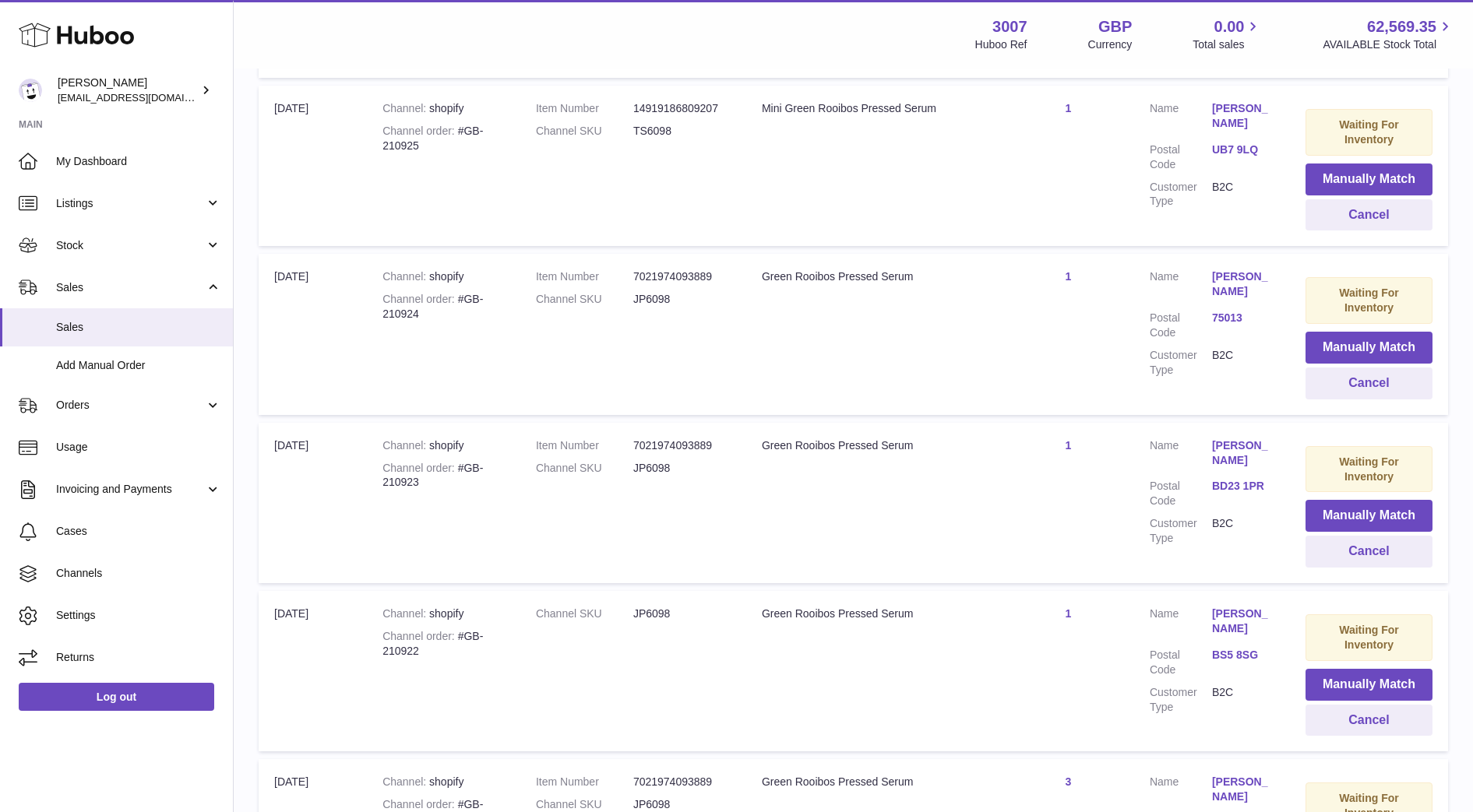
click at [1227, 648] on link "BS5 8SG" at bounding box center [1243, 655] width 63 height 15
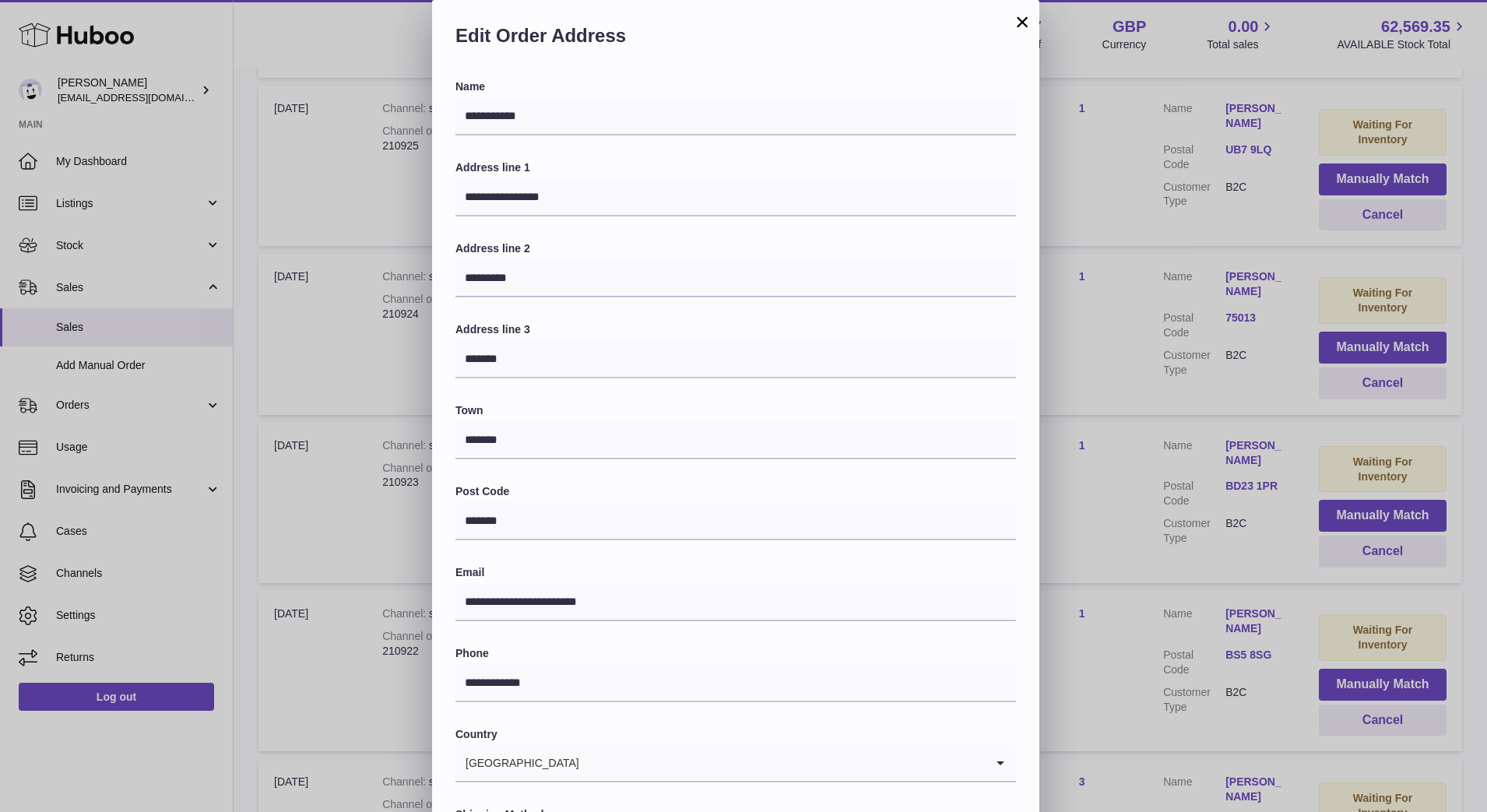
click at [1097, 506] on div "**********" at bounding box center [743, 467] width 1487 height 935
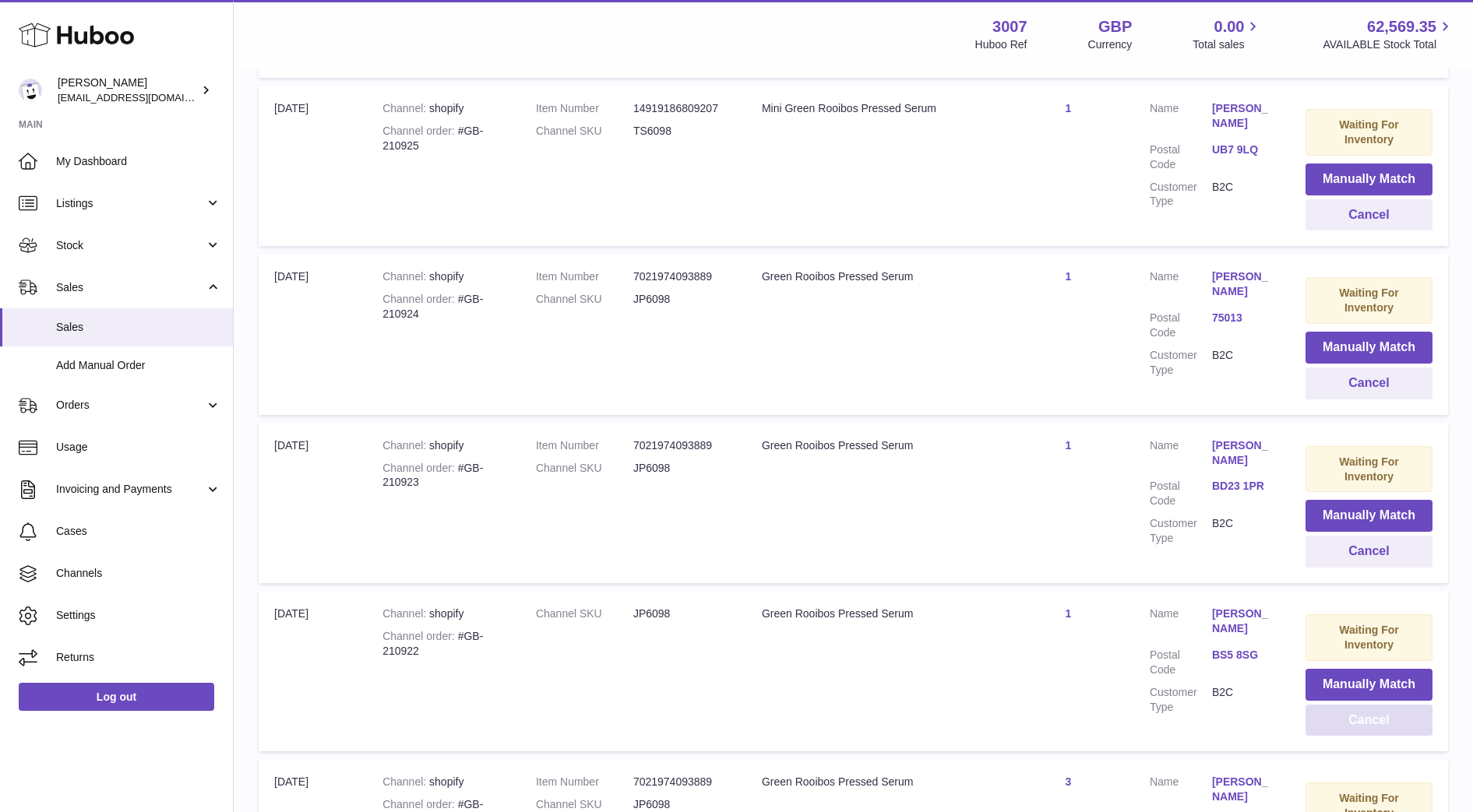
click at [1358, 705] on button "Cancel" at bounding box center [1369, 721] width 127 height 32
click at [1225, 479] on link "BD23 1PR" at bounding box center [1243, 486] width 63 height 15
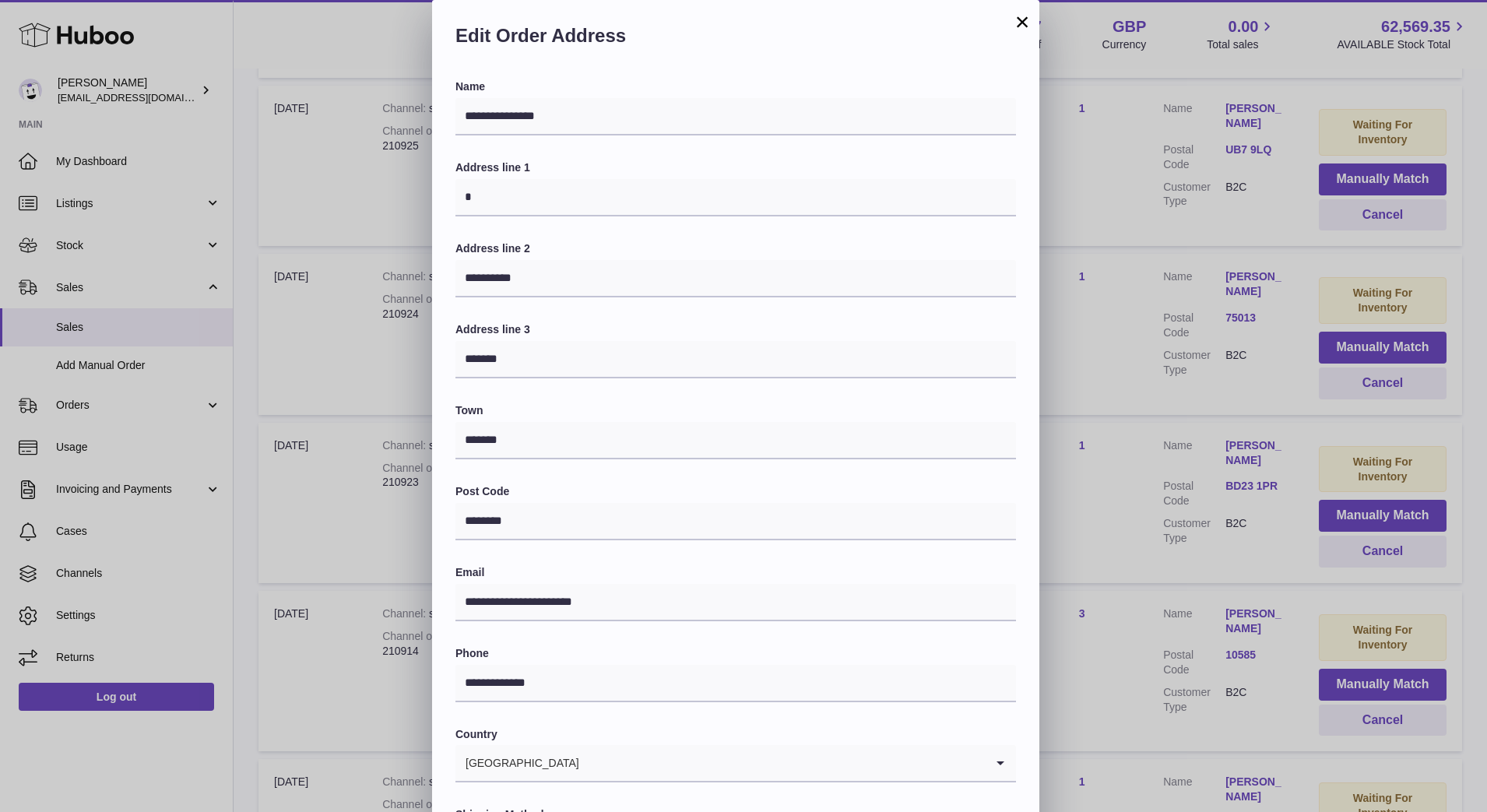
click at [1168, 473] on div "**********" at bounding box center [743, 467] width 1487 height 935
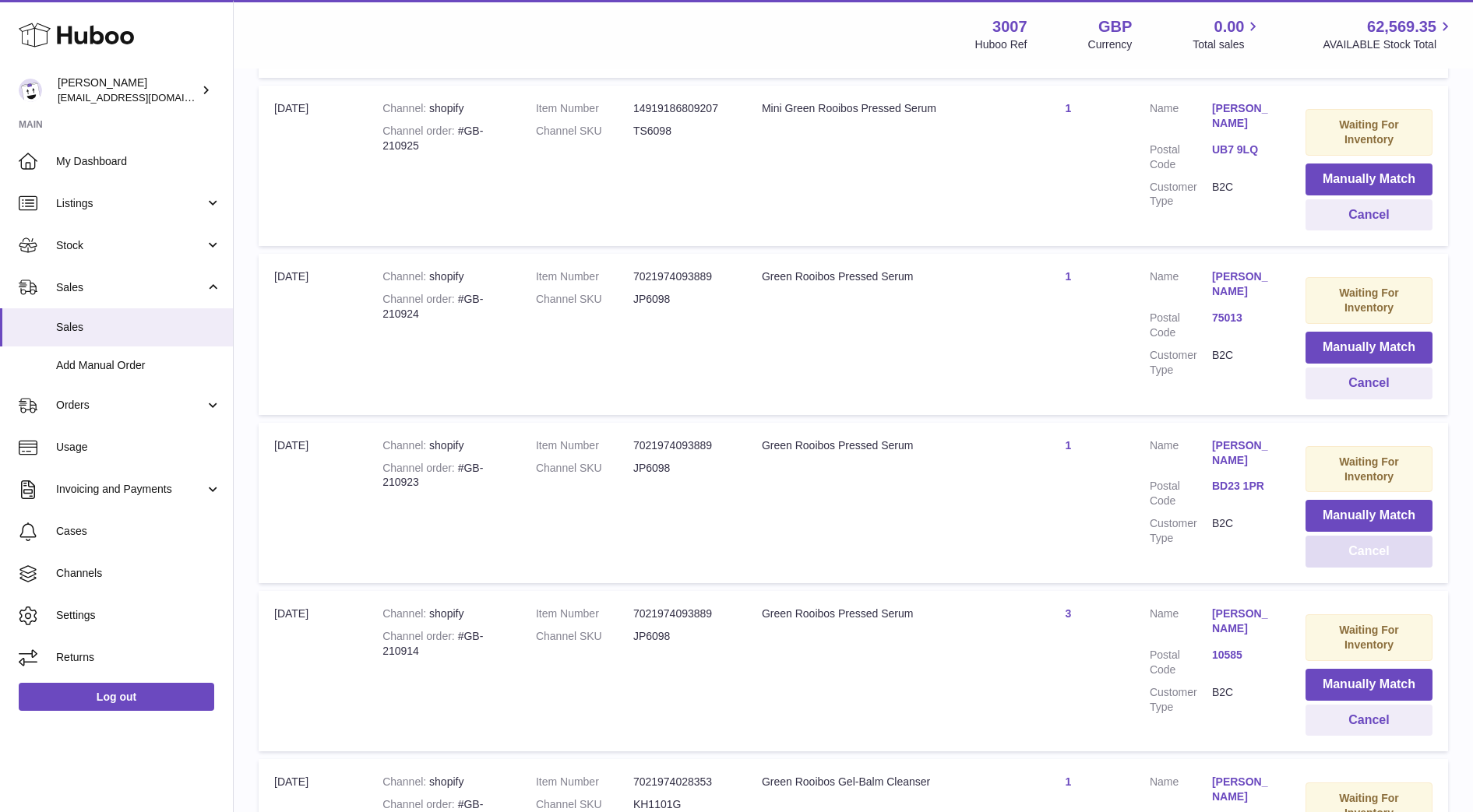
click at [1408, 535] on button "Cancel" at bounding box center [1369, 551] width 127 height 32
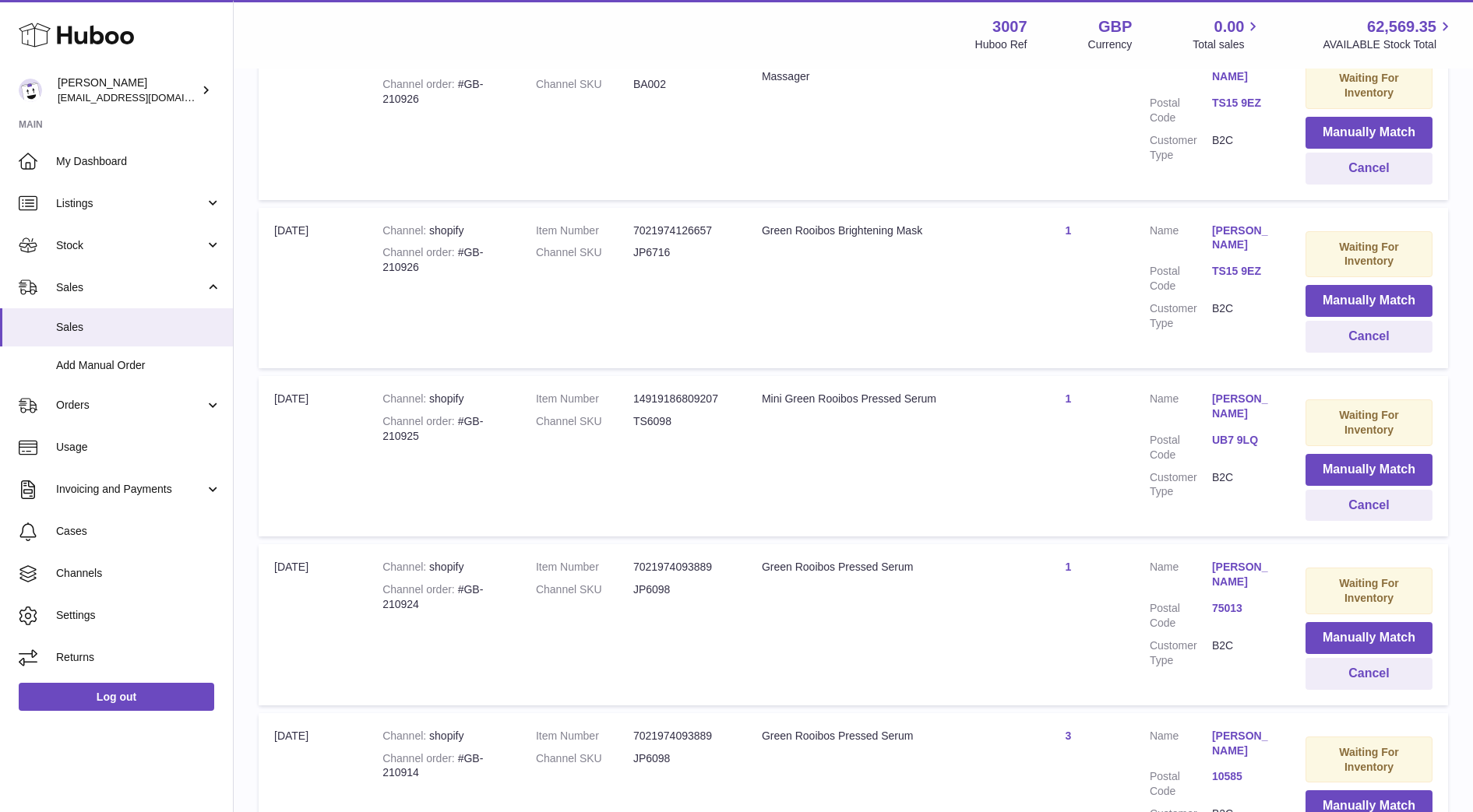
scroll to position [543, 0]
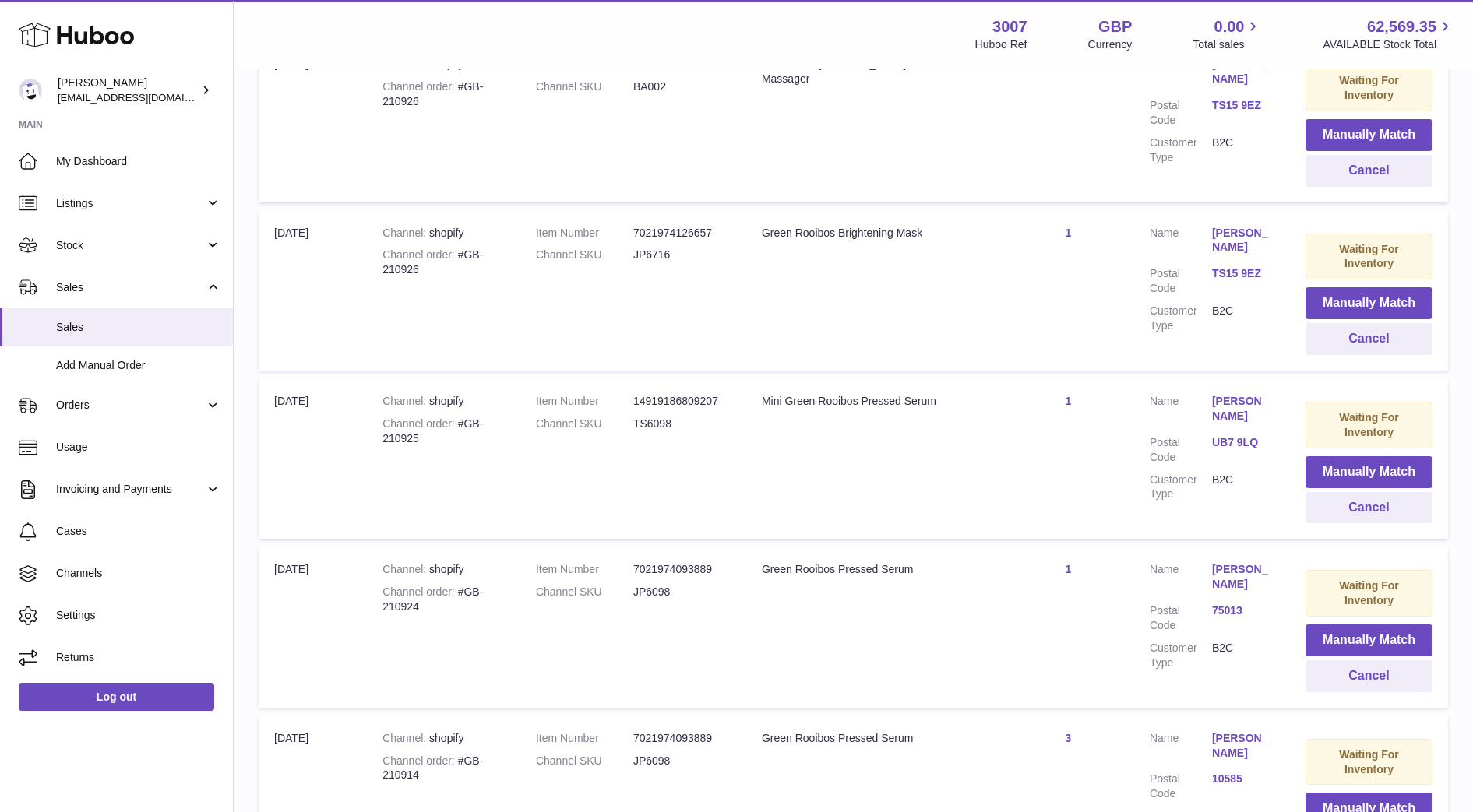
click at [1232, 440] on link "UB7 9LQ" at bounding box center [1243, 442] width 63 height 15
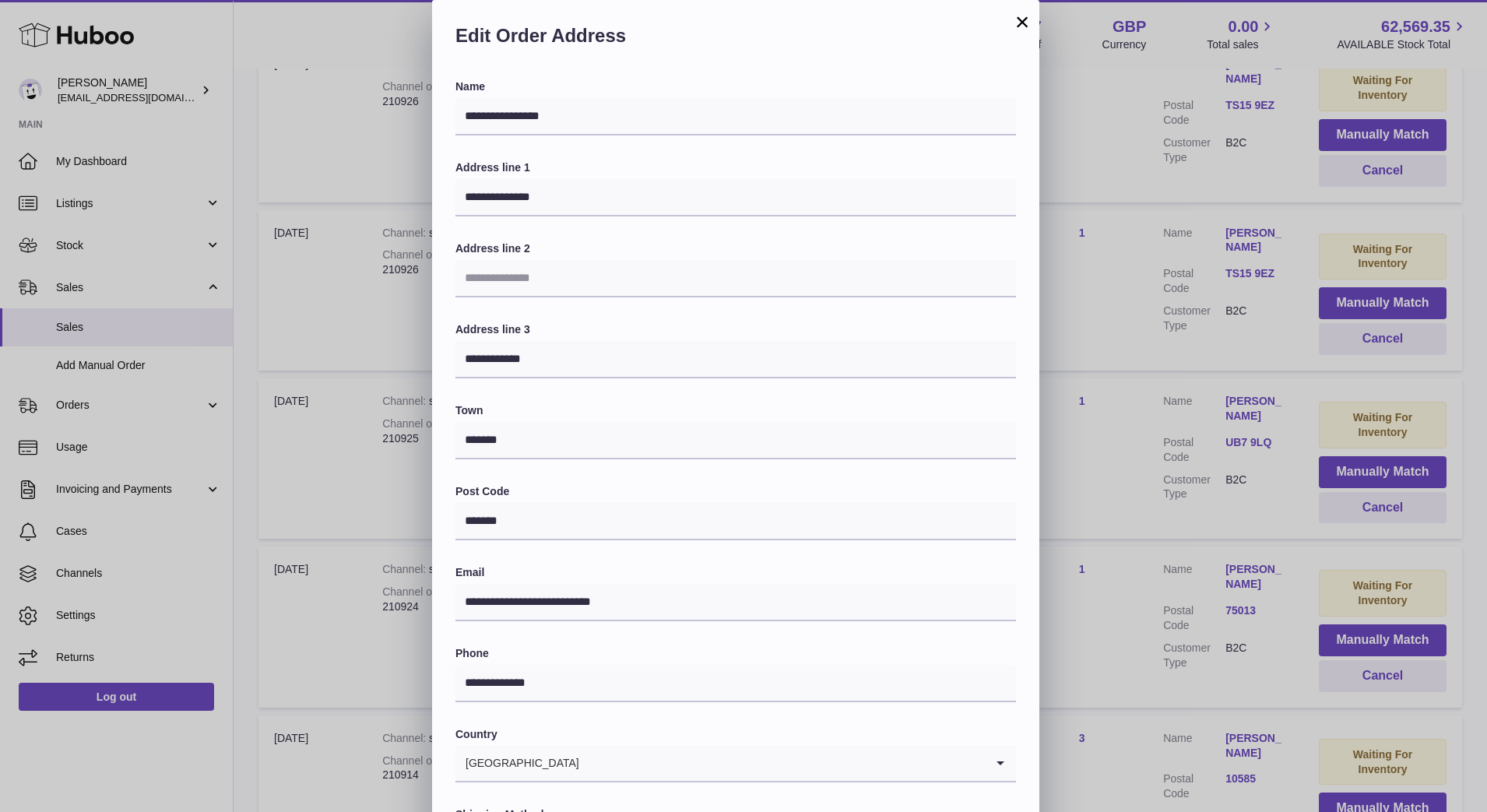
click at [1153, 406] on div "**********" at bounding box center [743, 467] width 1487 height 935
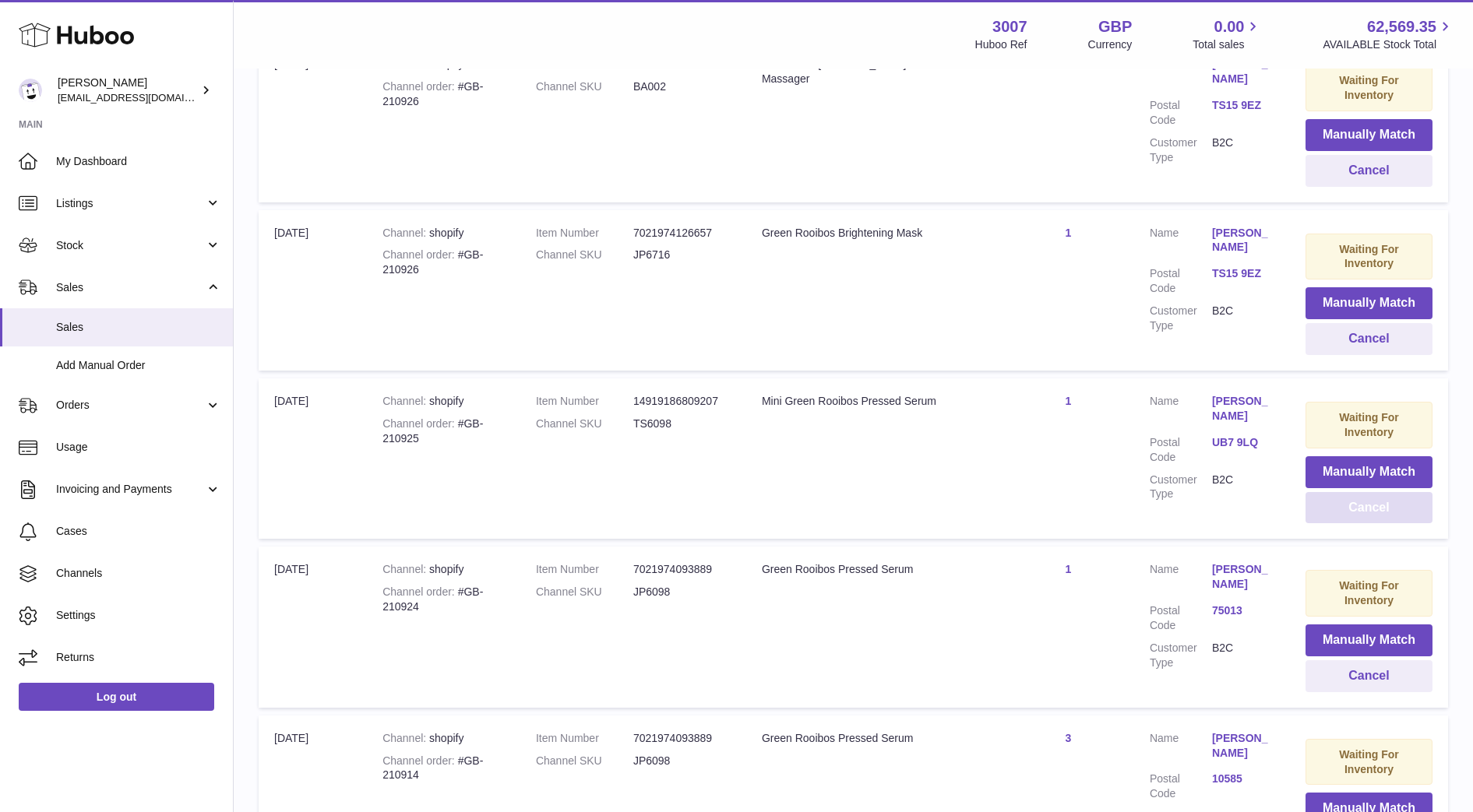
click at [1377, 514] on button "Cancel" at bounding box center [1369, 509] width 127 height 32
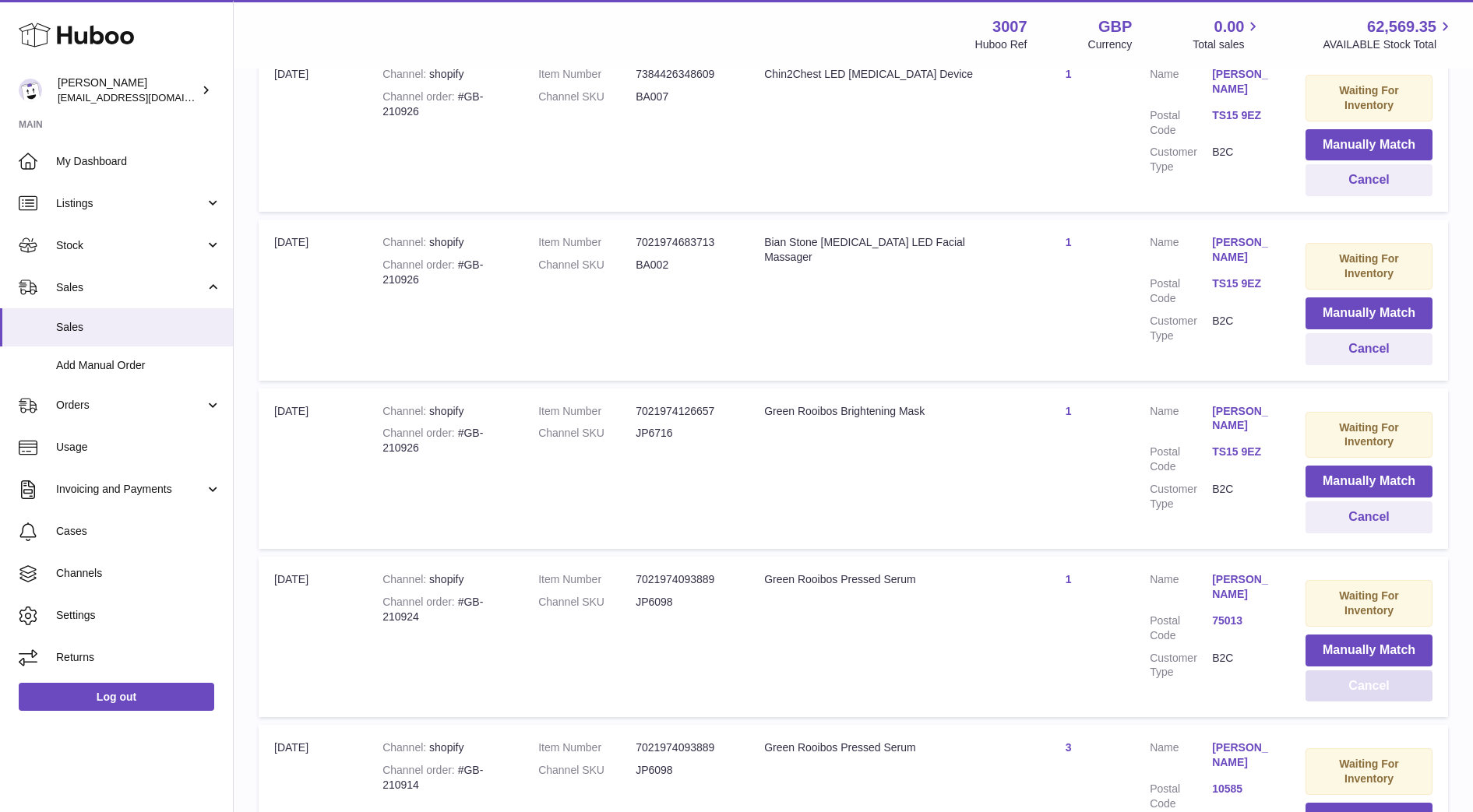
scroll to position [330, 0]
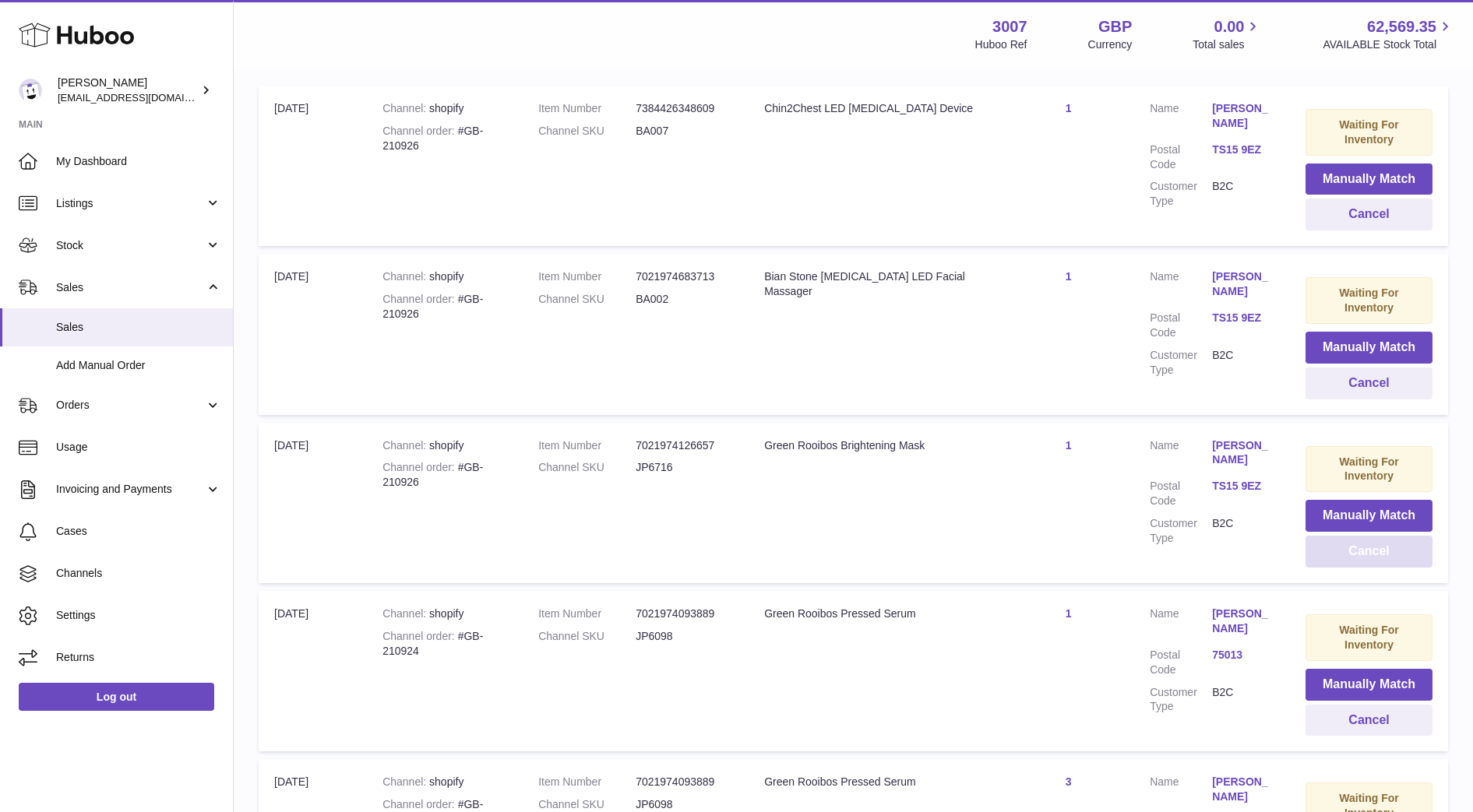
click at [1351, 551] on button "Cancel" at bounding box center [1369, 551] width 127 height 32
click at [1348, 387] on button "Cancel" at bounding box center [1369, 383] width 127 height 32
click at [1358, 226] on button "Cancel" at bounding box center [1369, 215] width 127 height 32
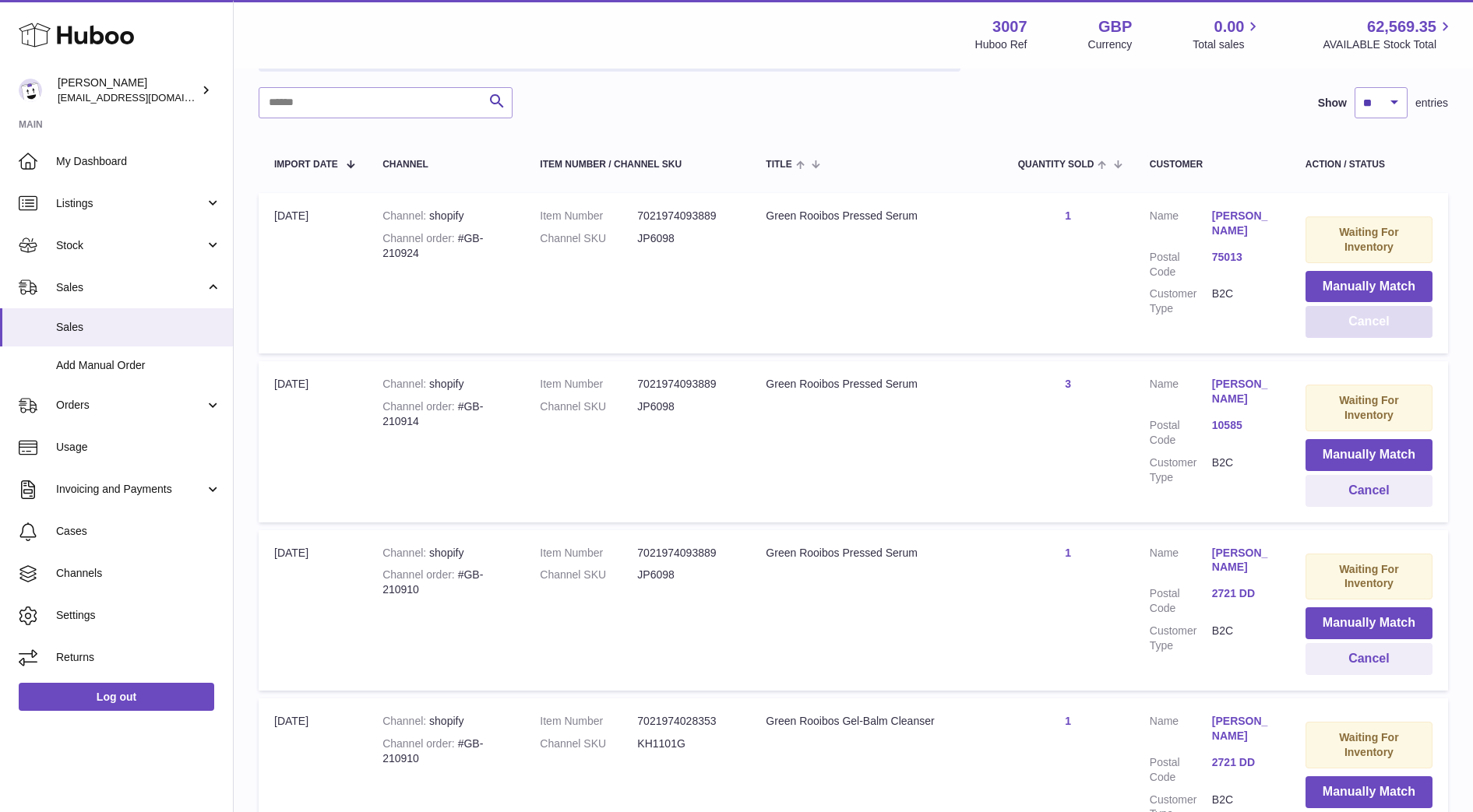
scroll to position [0, 0]
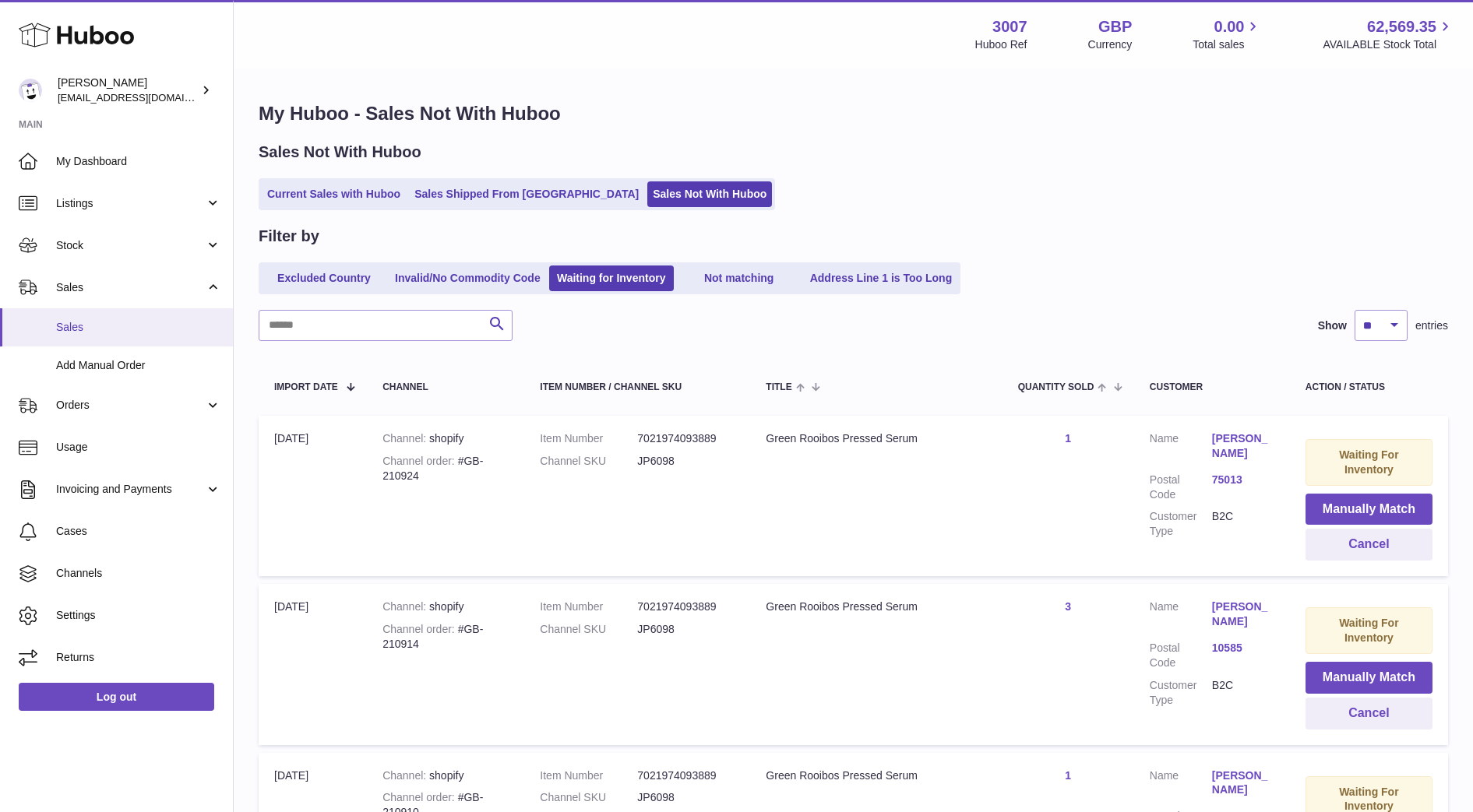
click at [81, 326] on span "Sales" at bounding box center [139, 327] width 165 height 15
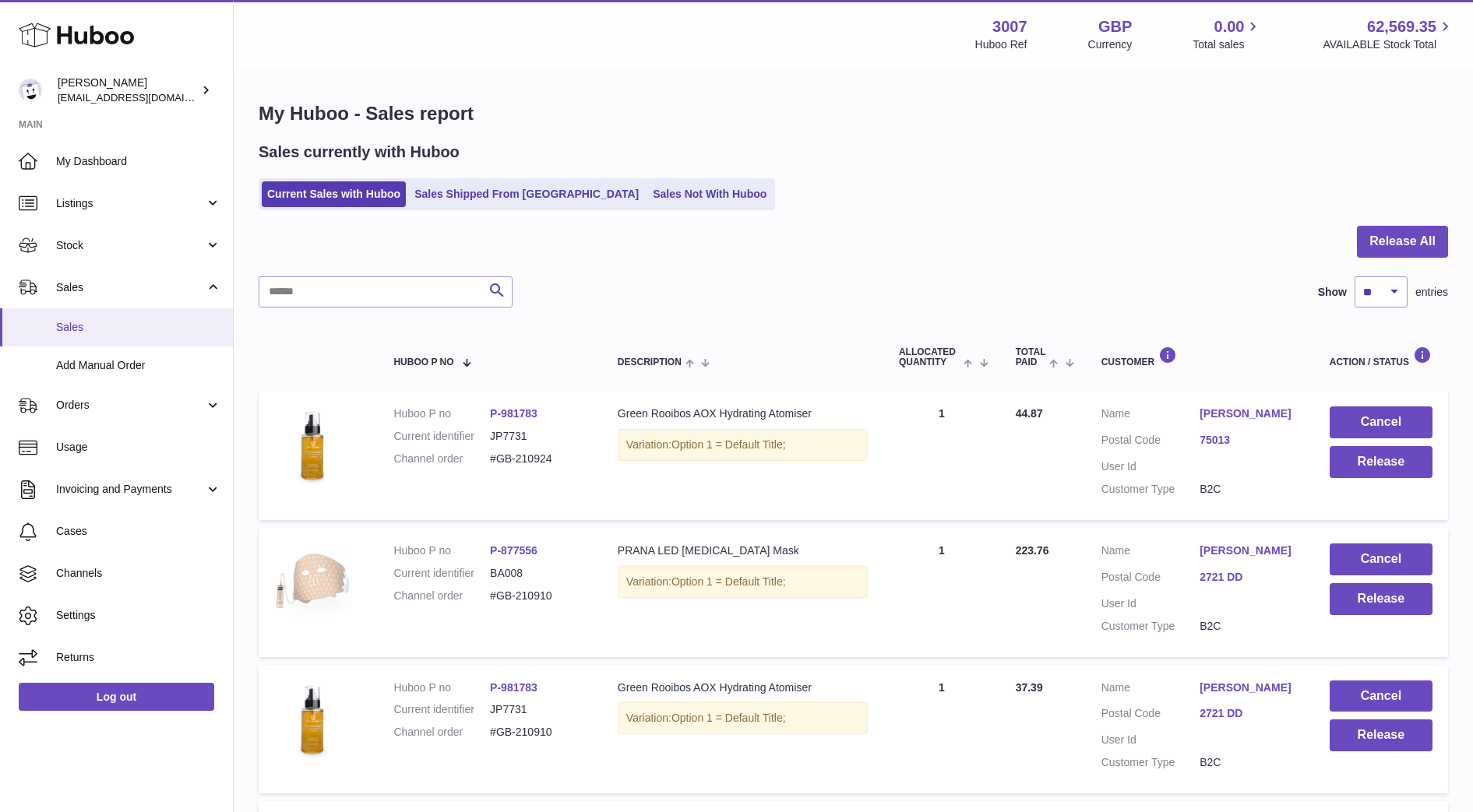
click at [86, 312] on link "Sales" at bounding box center [116, 327] width 233 height 38
